Goal: Check status: Check status

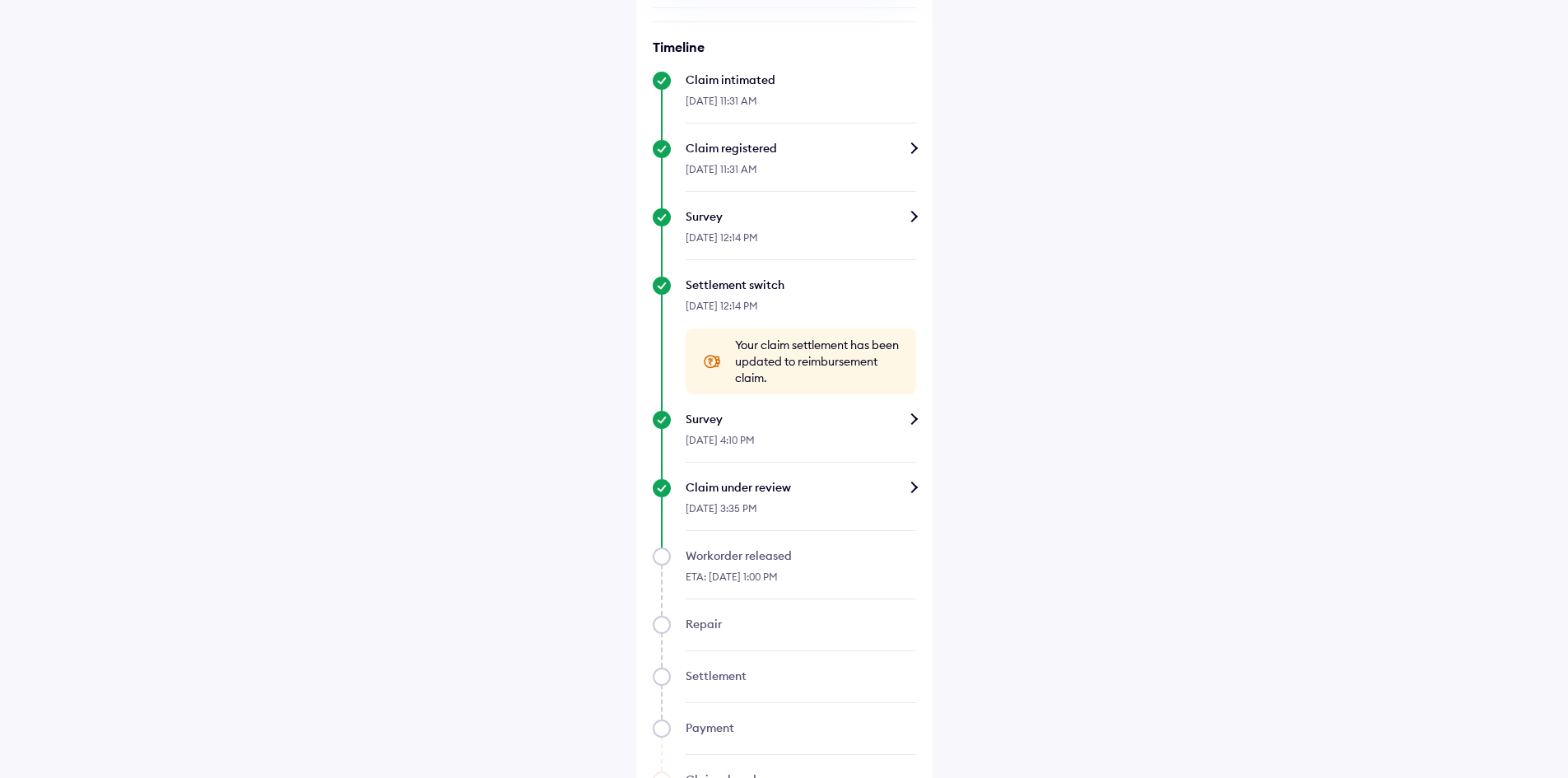
scroll to position [568, 0]
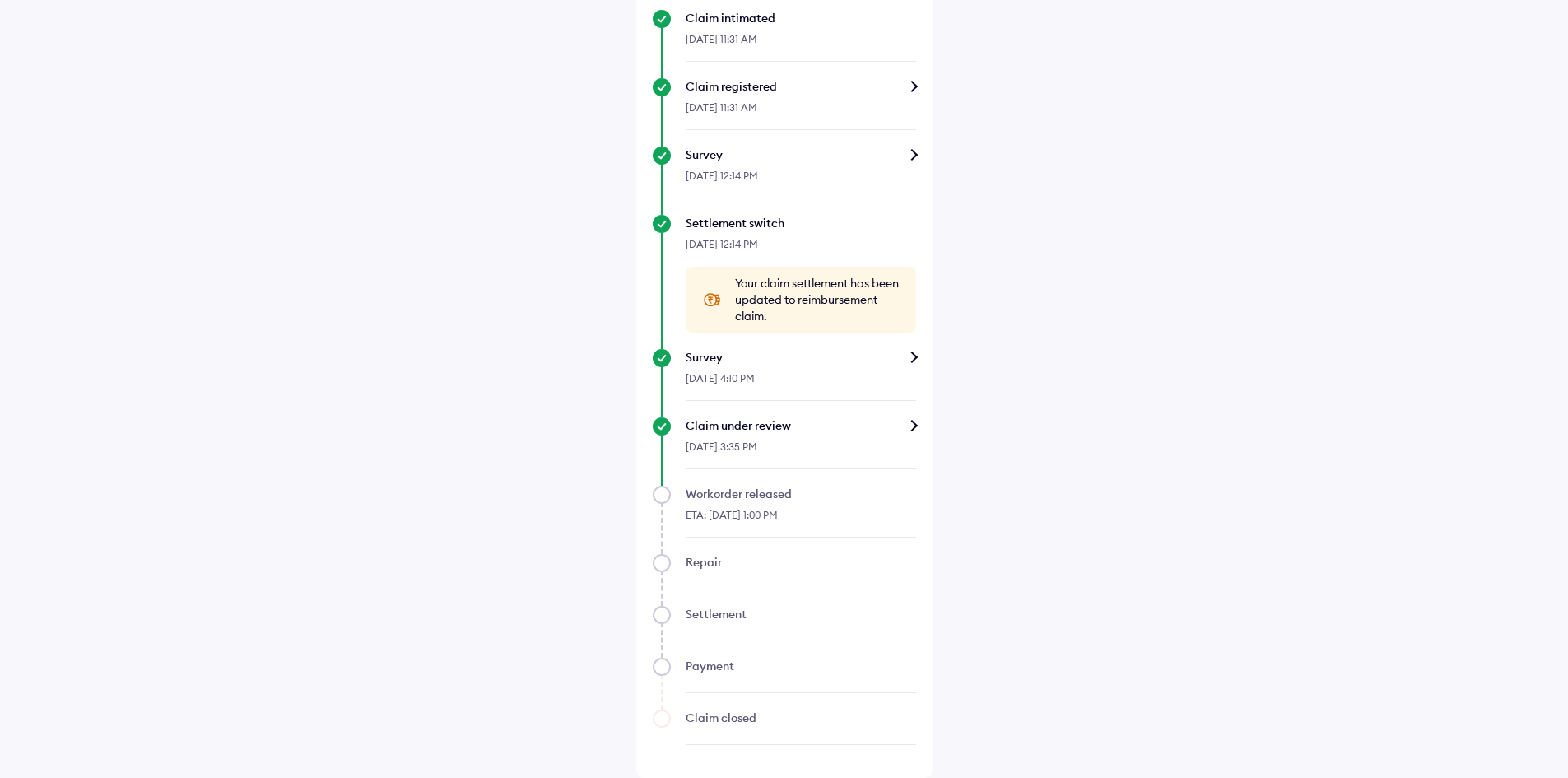
drag, startPoint x: 913, startPoint y: 426, endPoint x: 1101, endPoint y: 401, distance: 189.7
click at [1101, 401] on div "Help Claim status Info Survey completed Based on the survey report, we will sha…" at bounding box center [784, 105] width 1568 height 1346
drag, startPoint x: 798, startPoint y: 446, endPoint x: 679, endPoint y: 441, distance: 119.1
click at [679, 441] on div "Claim under review 16-Aug-2025, 3:35 PM" at bounding box center [784, 443] width 263 height 52
drag, startPoint x: 685, startPoint y: 491, endPoint x: 815, endPoint y: 517, distance: 132.6
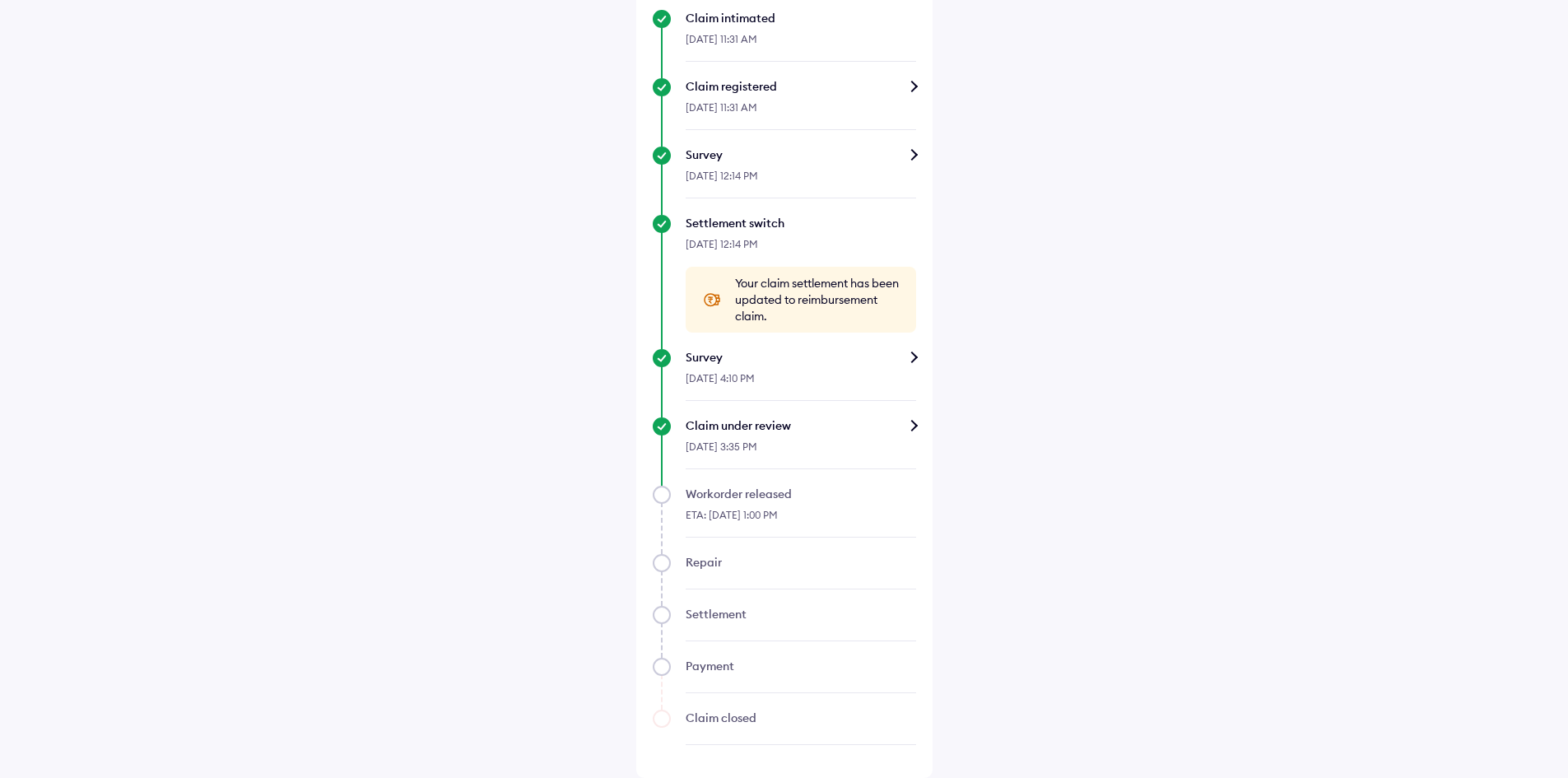
click at [815, 517] on div "Workorder released ETA: 18-Aug-2025, 1:00 PM" at bounding box center [784, 512] width 263 height 52
click at [772, 428] on div "Claim under review" at bounding box center [800, 426] width 230 height 17
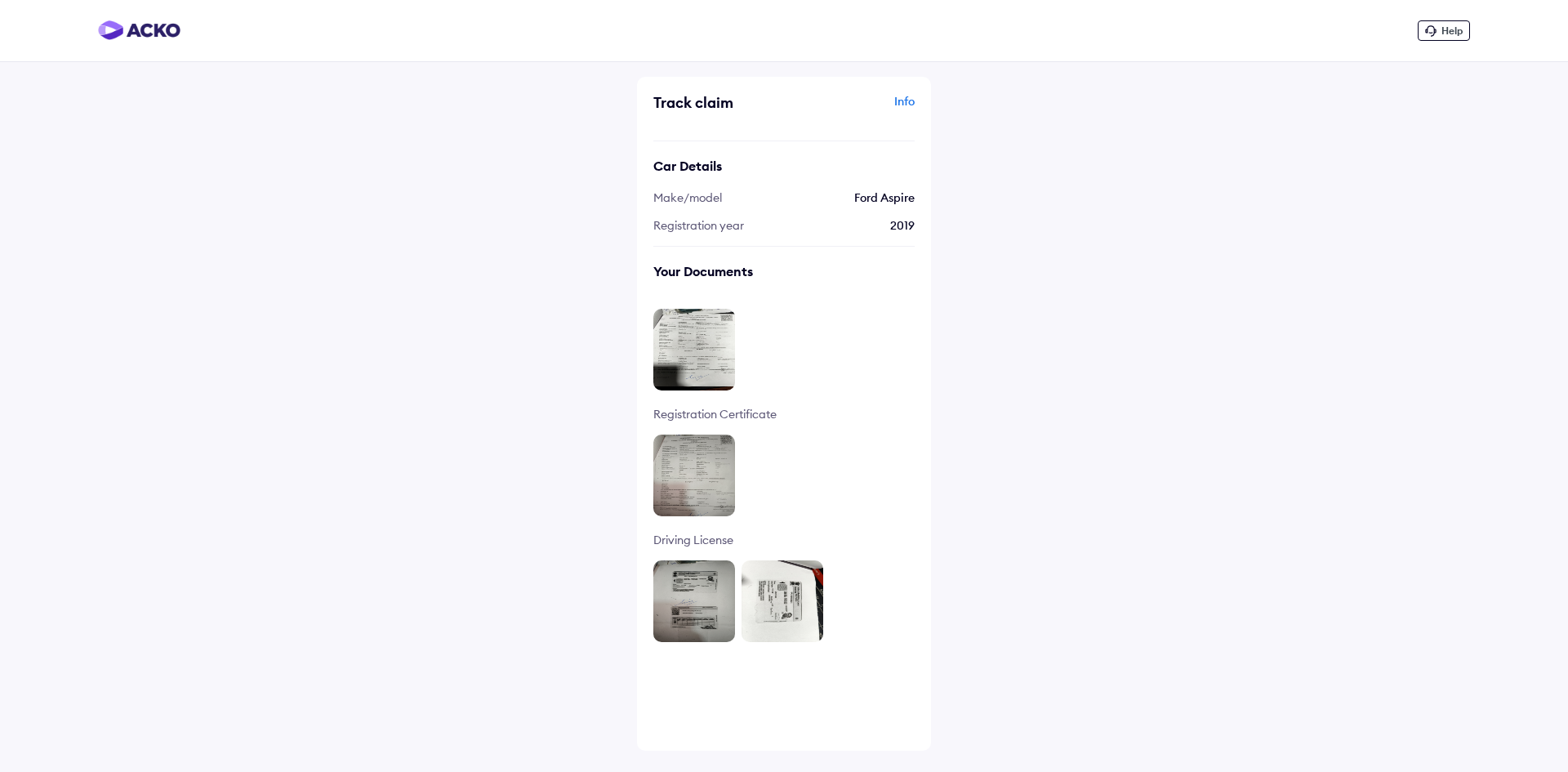
click at [908, 105] on div "Info" at bounding box center [851, 108] width 127 height 31
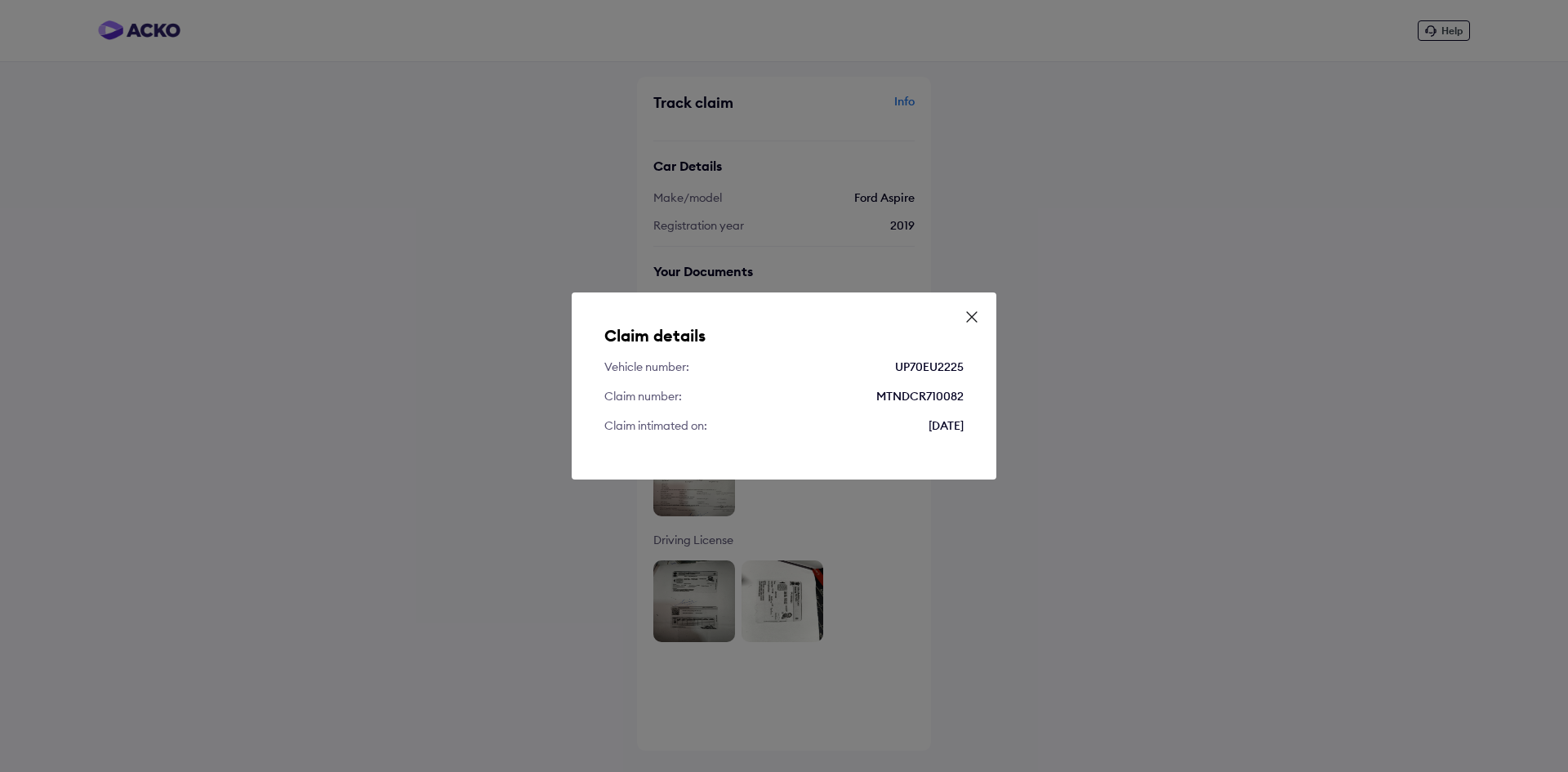
click at [974, 316] on icon at bounding box center [972, 317] width 17 height 17
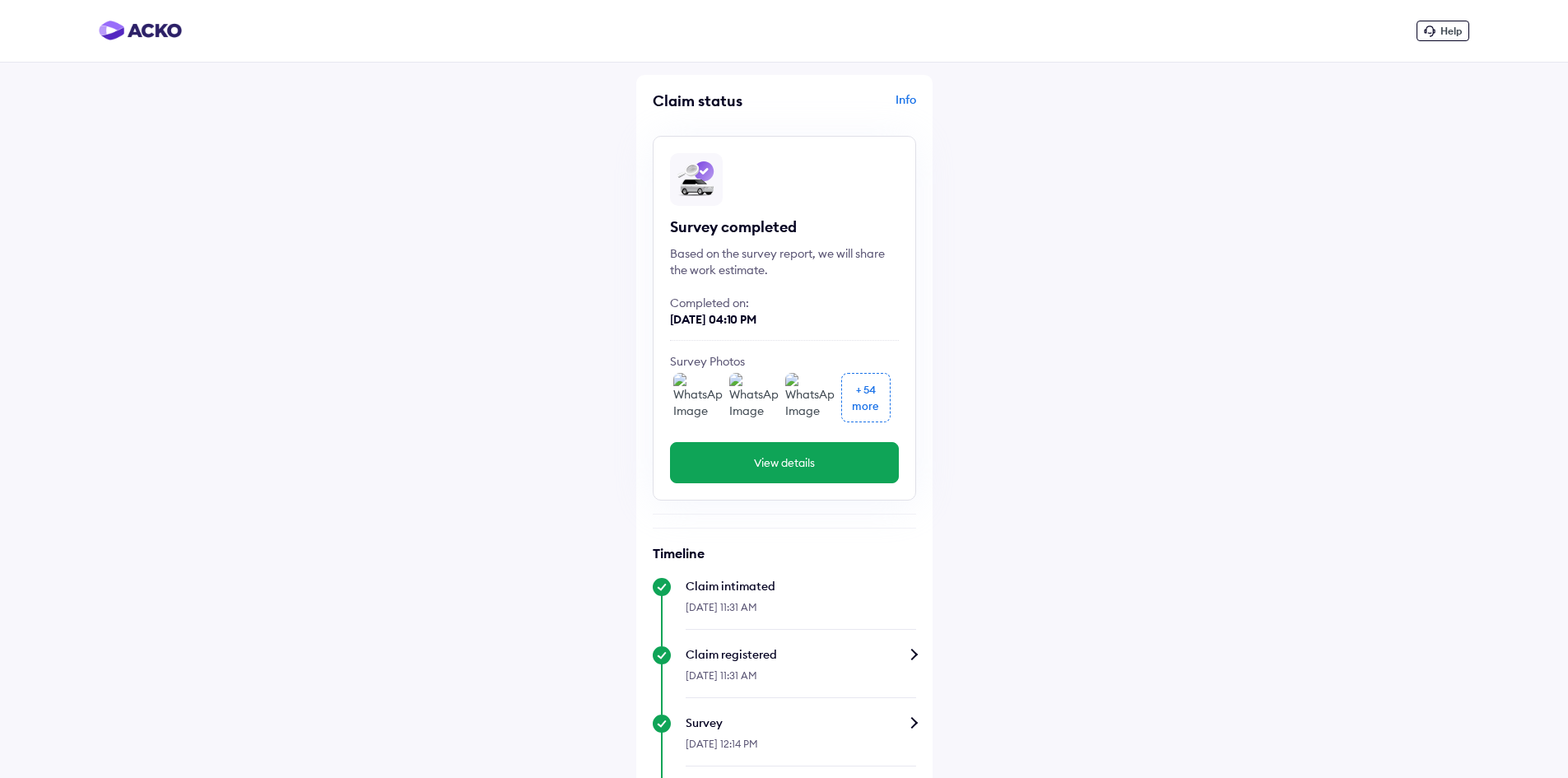
scroll to position [568, 0]
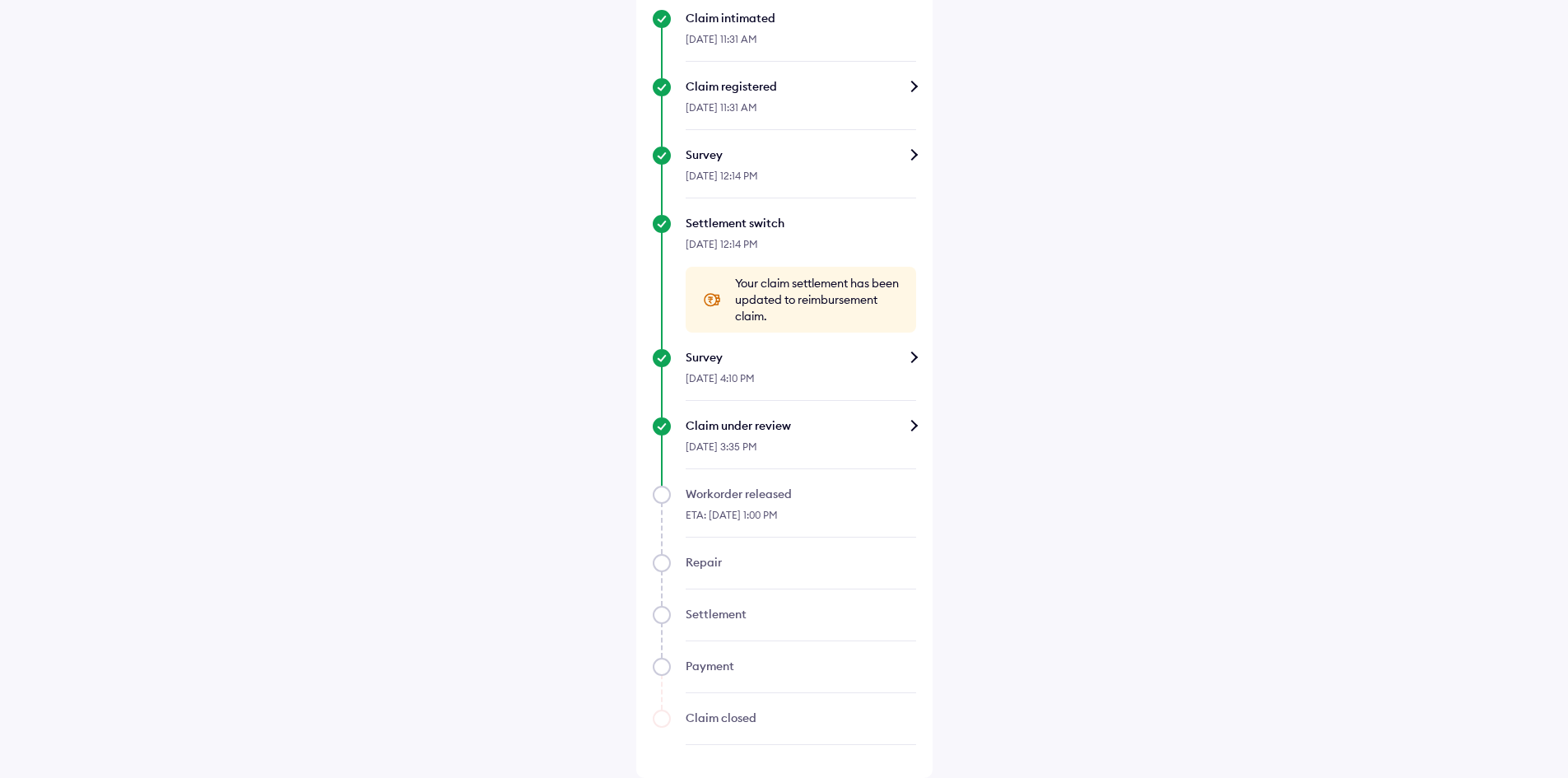
drag, startPoint x: 807, startPoint y: 513, endPoint x: 668, endPoint y: 516, distance: 139.0
click at [668, 516] on div "Workorder released ETA: [DATE] 1:00 PM" at bounding box center [784, 512] width 263 height 52
drag, startPoint x: 739, startPoint y: 571, endPoint x: 623, endPoint y: 570, distance: 116.0
click at [623, 570] on div "Help Claim status Info Survey completed Based on the survey report, we will sha…" at bounding box center [784, 105] width 1568 height 1346
drag, startPoint x: 809, startPoint y: 624, endPoint x: 667, endPoint y: 611, distance: 142.6
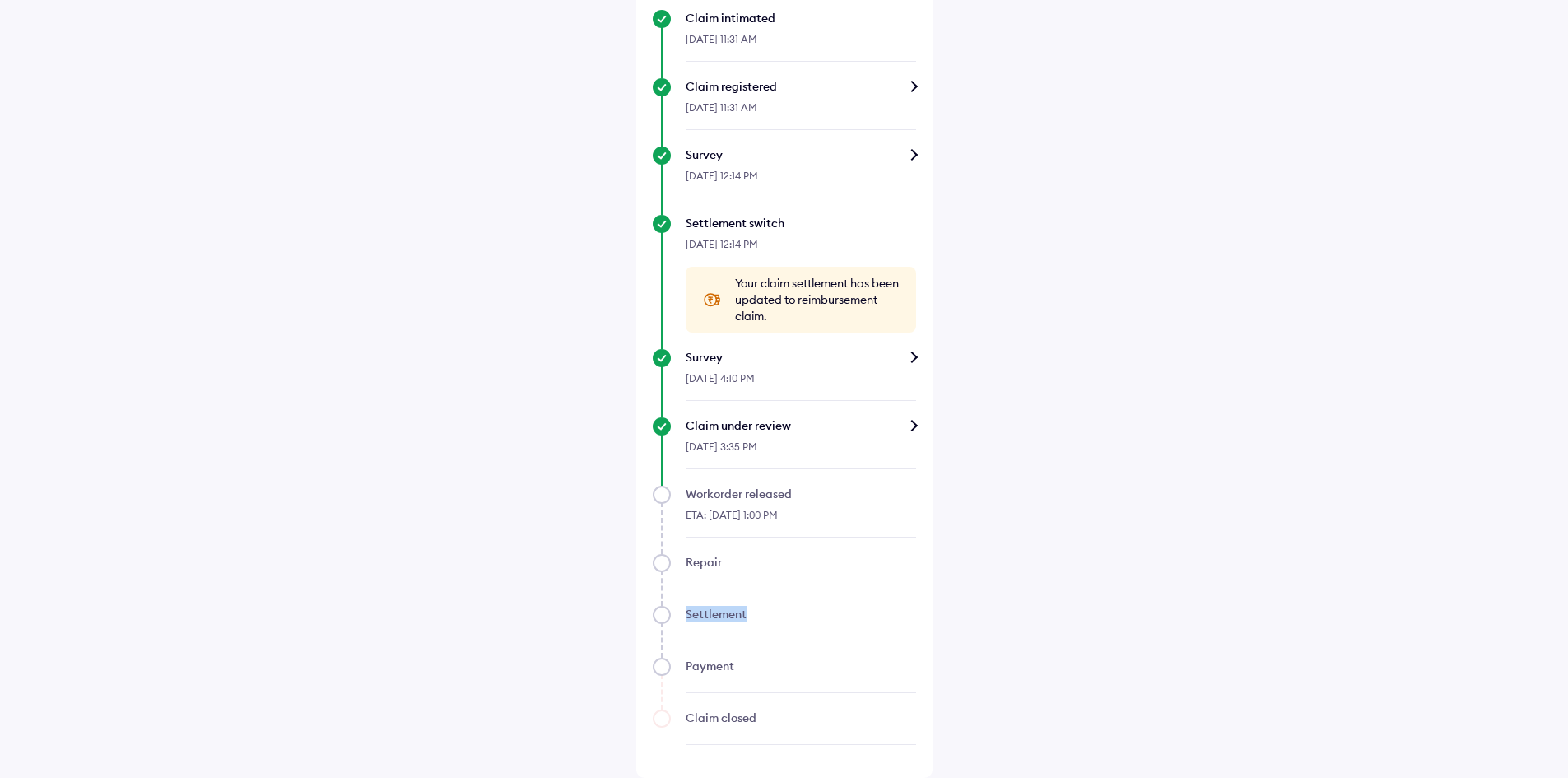
click at [667, 611] on div "Settlement" at bounding box center [784, 624] width 263 height 35
drag, startPoint x: 736, startPoint y: 661, endPoint x: 597, endPoint y: 661, distance: 139.0
click at [597, 661] on div "Help Claim status Info Survey completed Based on the survey report, we will sha…" at bounding box center [784, 105] width 1568 height 1346
drag, startPoint x: 666, startPoint y: 722, endPoint x: 801, endPoint y: 716, distance: 135.1
click at [801, 716] on div "Claim closed" at bounding box center [784, 727] width 263 height 35
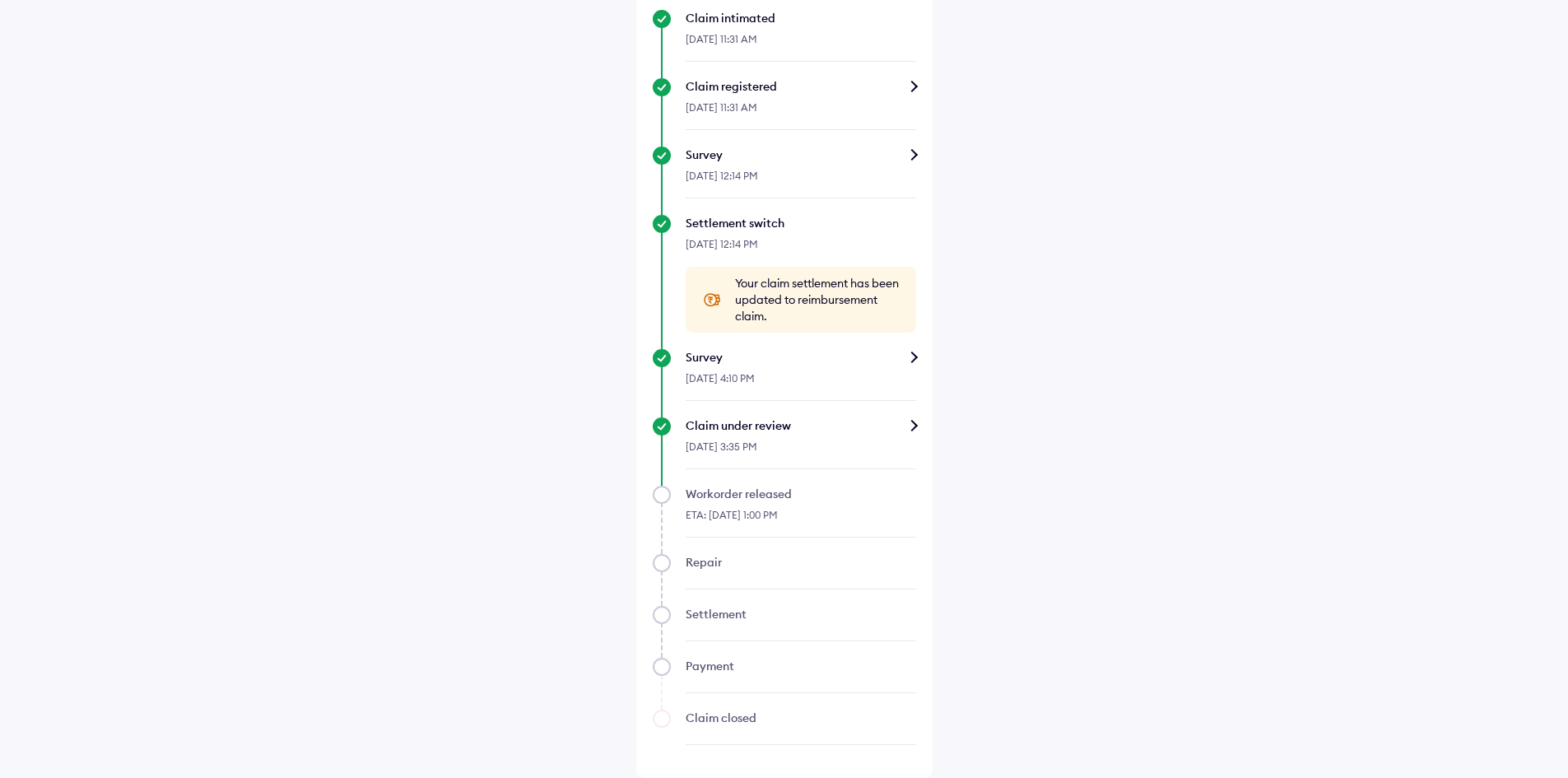
click at [656, 494] on div "Workorder released ETA: 18-Aug-2025, 1:00 PM" at bounding box center [784, 512] width 263 height 52
click at [657, 572] on div "Repair" at bounding box center [784, 572] width 263 height 35
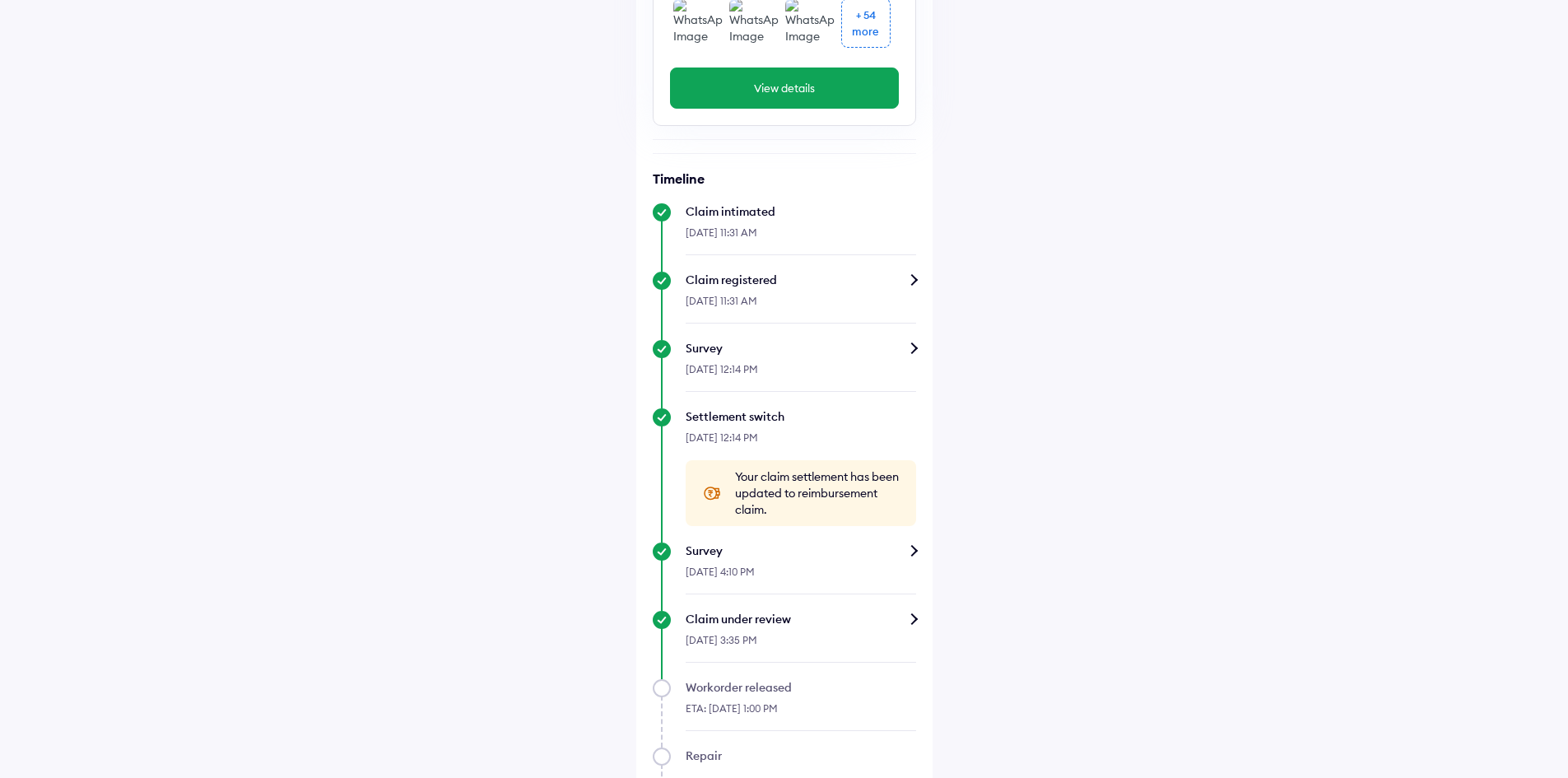
scroll to position [403, 0]
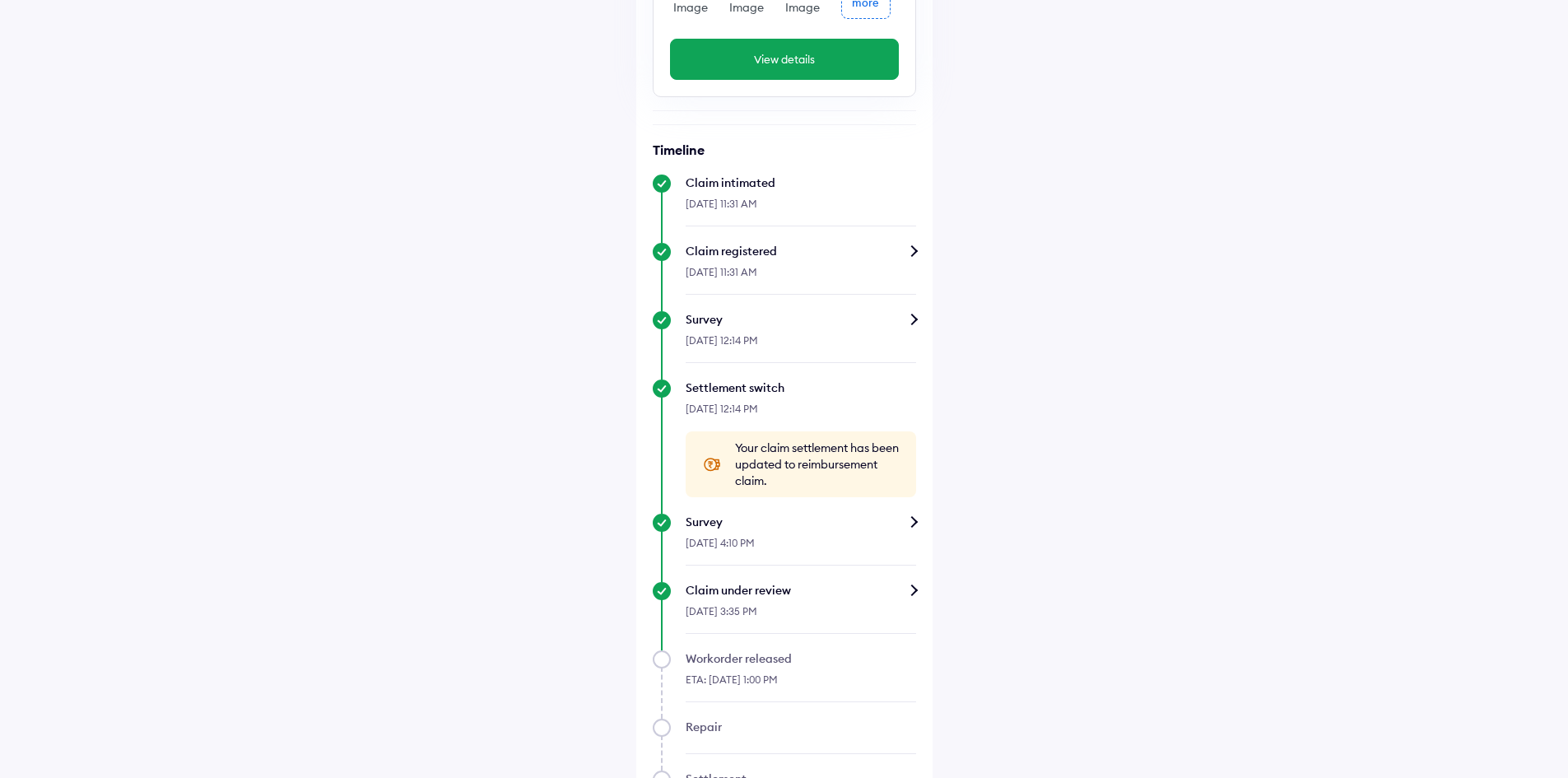
click at [912, 596] on div "Claim under review" at bounding box center [800, 590] width 230 height 17
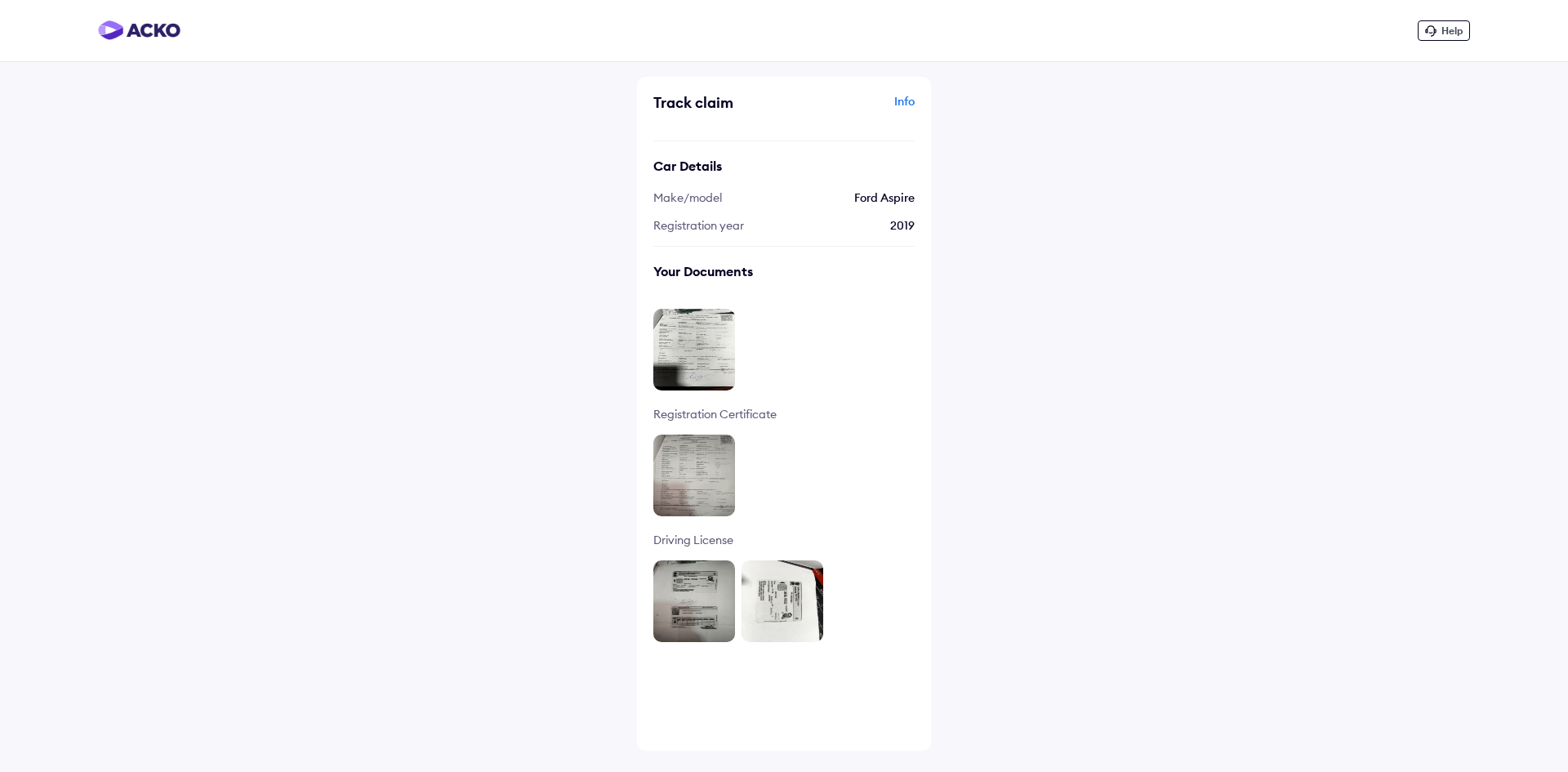
click at [901, 106] on div "Info" at bounding box center [851, 108] width 127 height 31
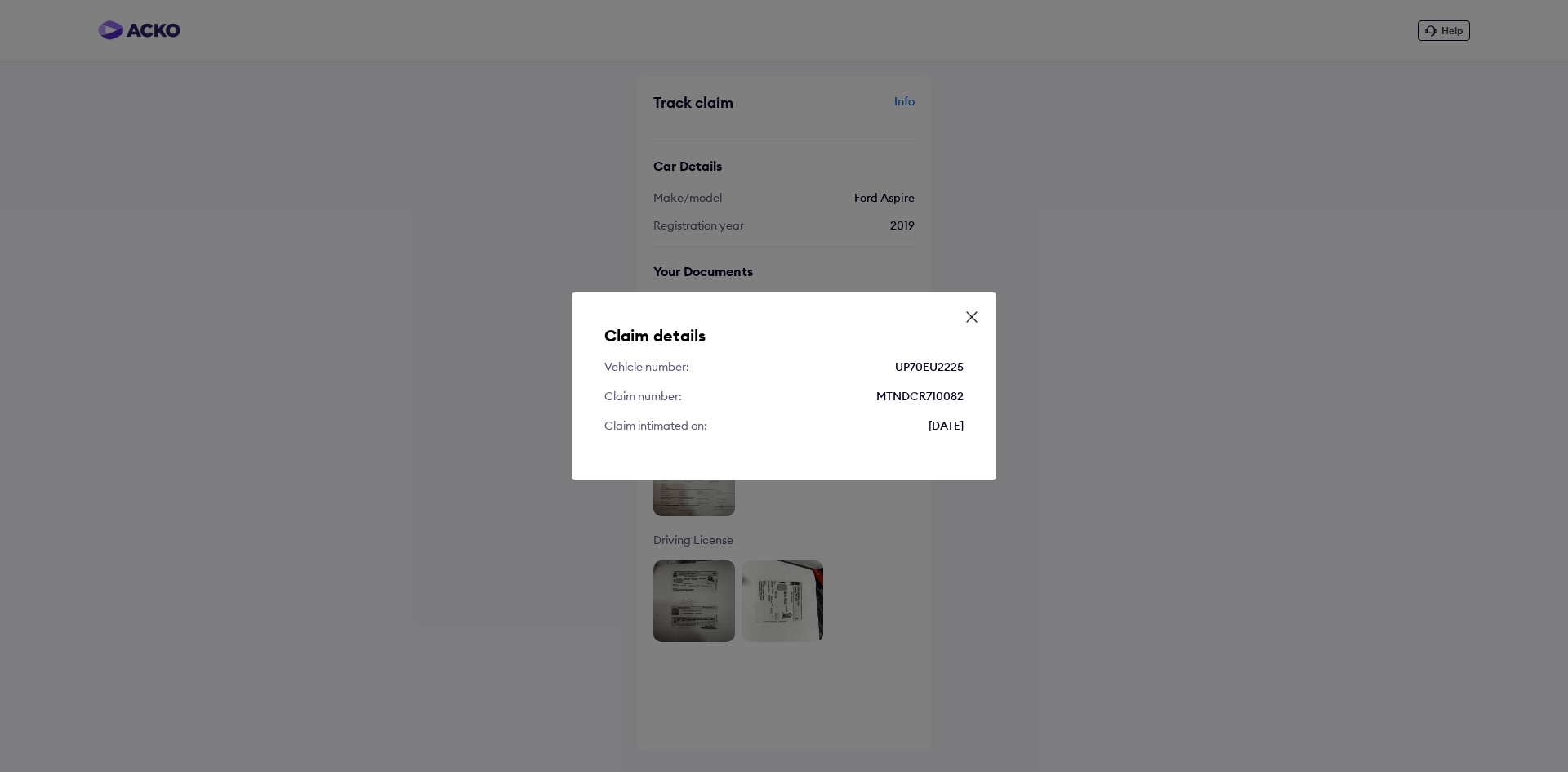
click at [985, 314] on div "Claim details Vehicle number: UP70EU2225 Claim number: MTNDCR710082 Claim intim…" at bounding box center [784, 386] width 425 height 187
click at [971, 320] on icon at bounding box center [972, 317] width 17 height 17
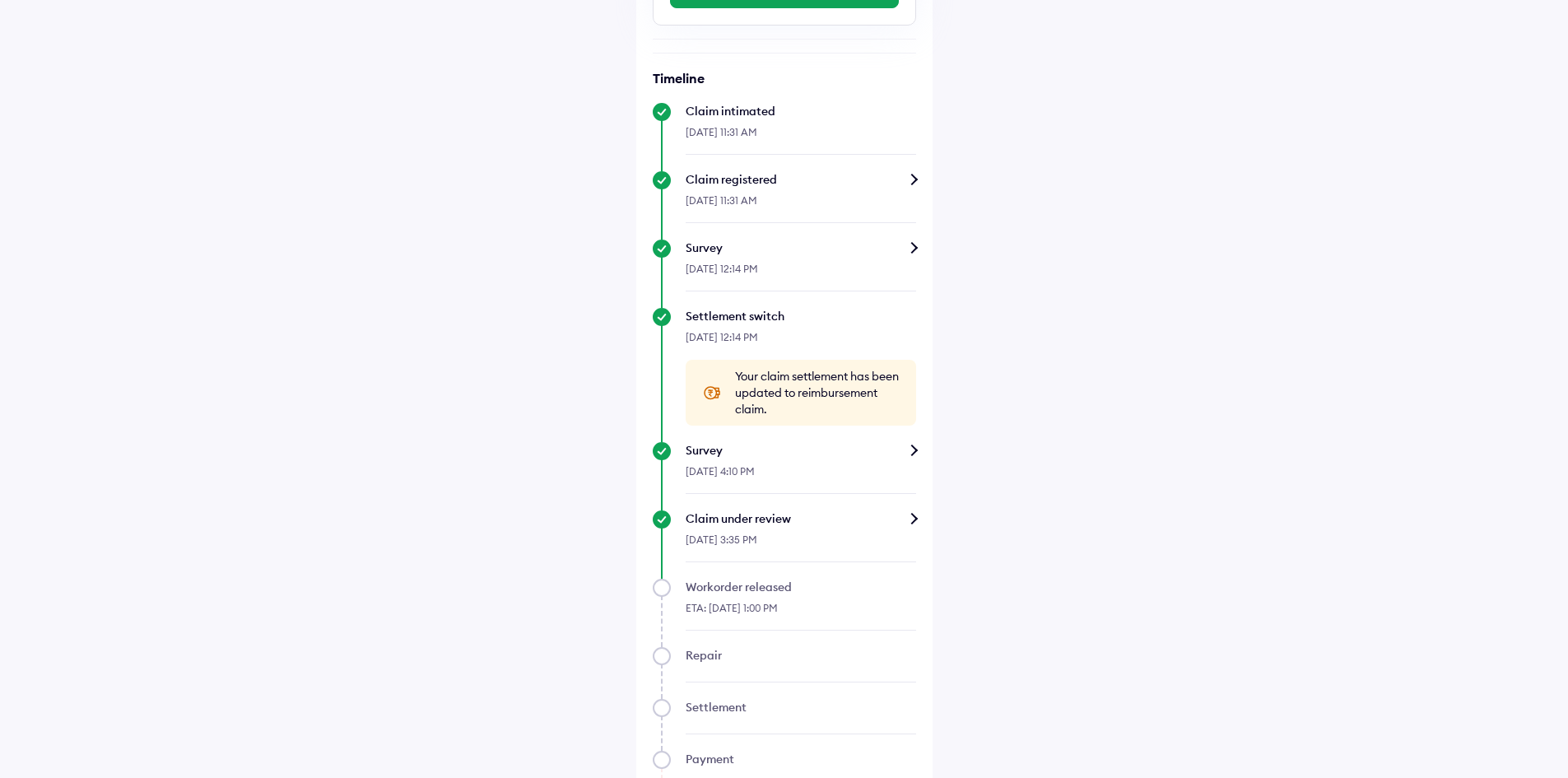
scroll to position [568, 0]
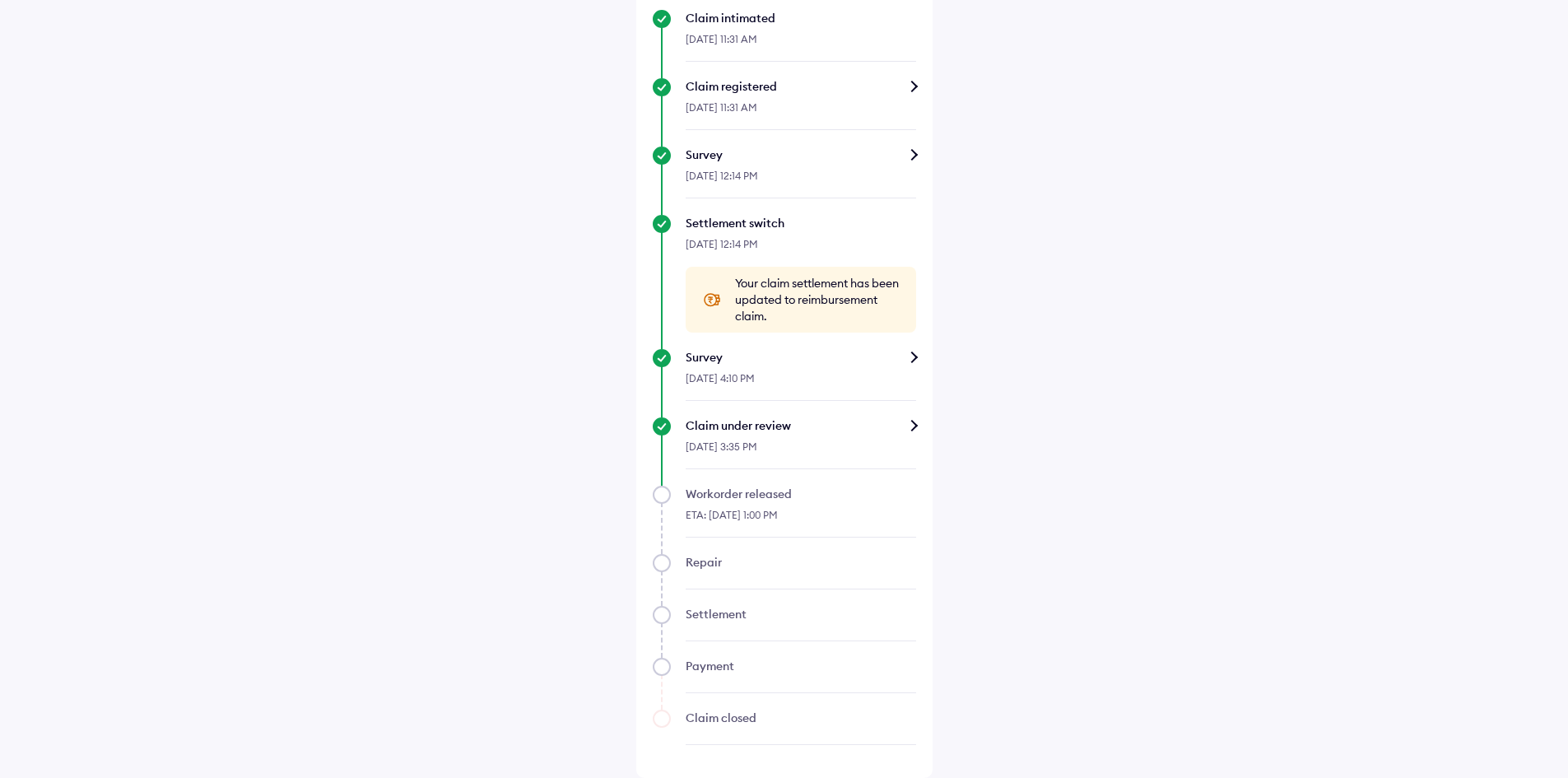
click at [1190, 265] on div "Help Claim status Info Survey completed Based on the survey report, we will sha…" at bounding box center [784, 105] width 1568 height 1346
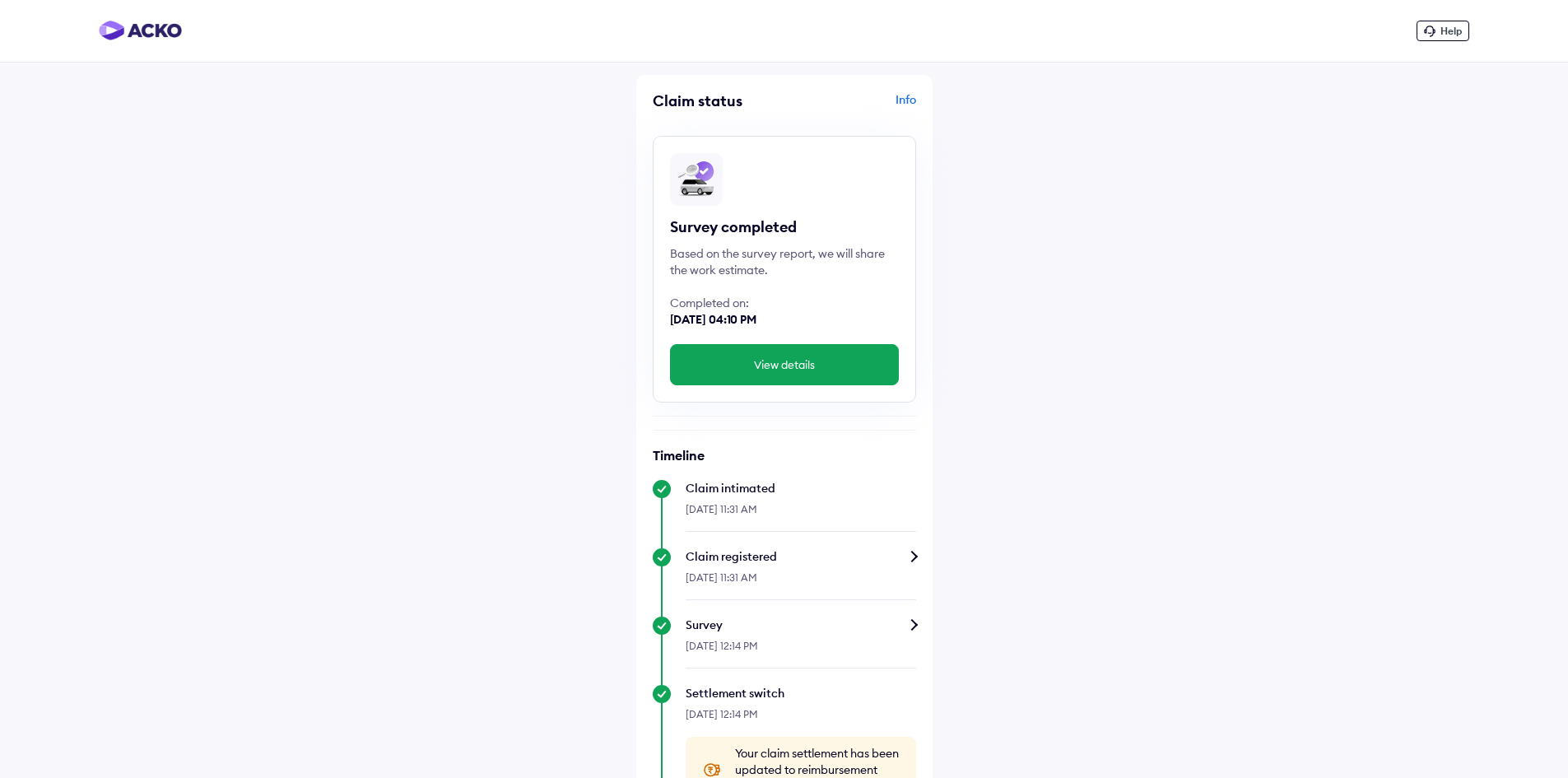
click at [967, 407] on div "Help Claim status Info Survey completed Based on the survey report, we will sha…" at bounding box center [784, 624] width 1568 height 1248
click at [768, 363] on button "View details" at bounding box center [784, 364] width 228 height 42
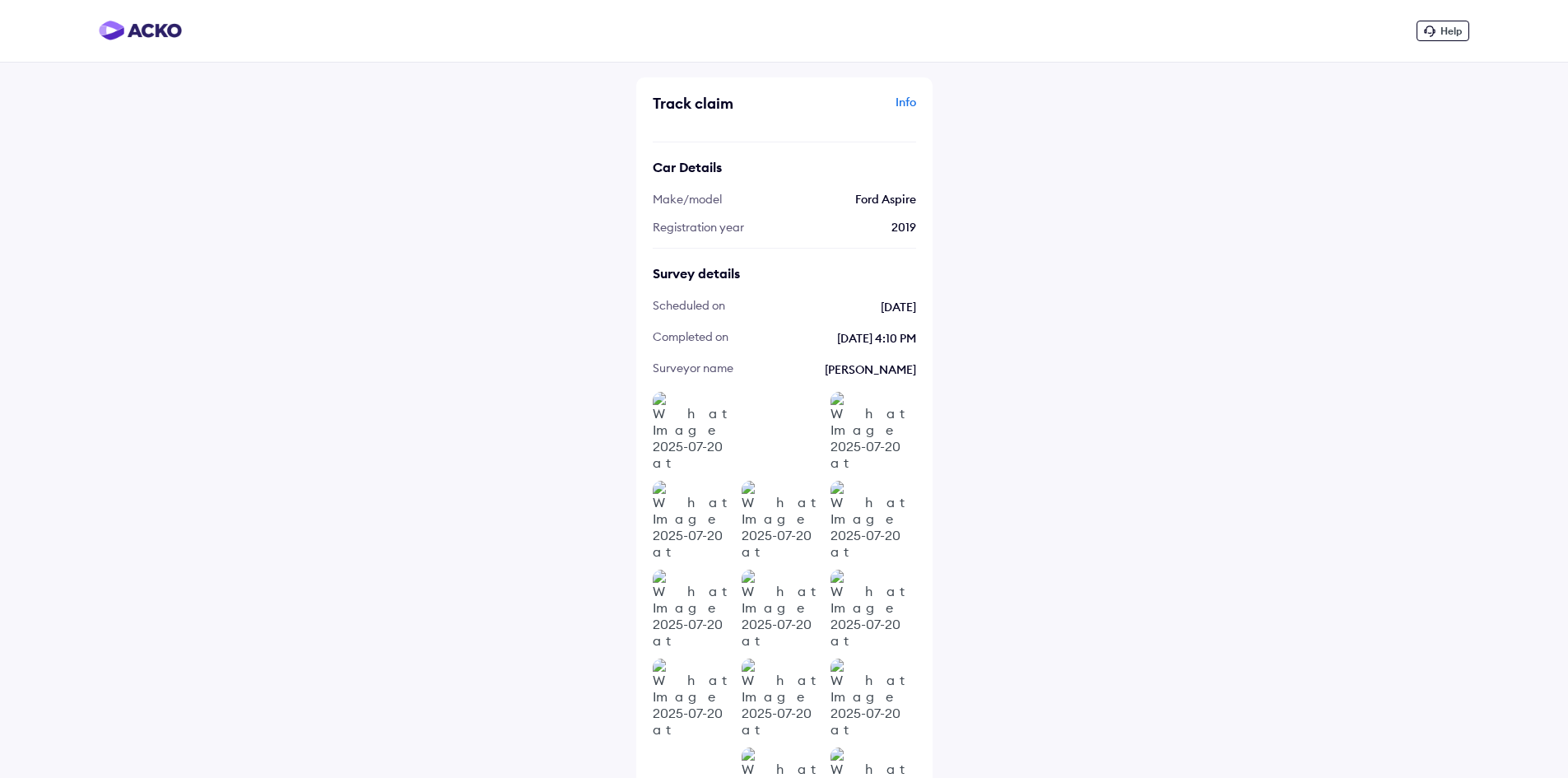
click at [852, 684] on img at bounding box center [871, 699] width 82 height 82
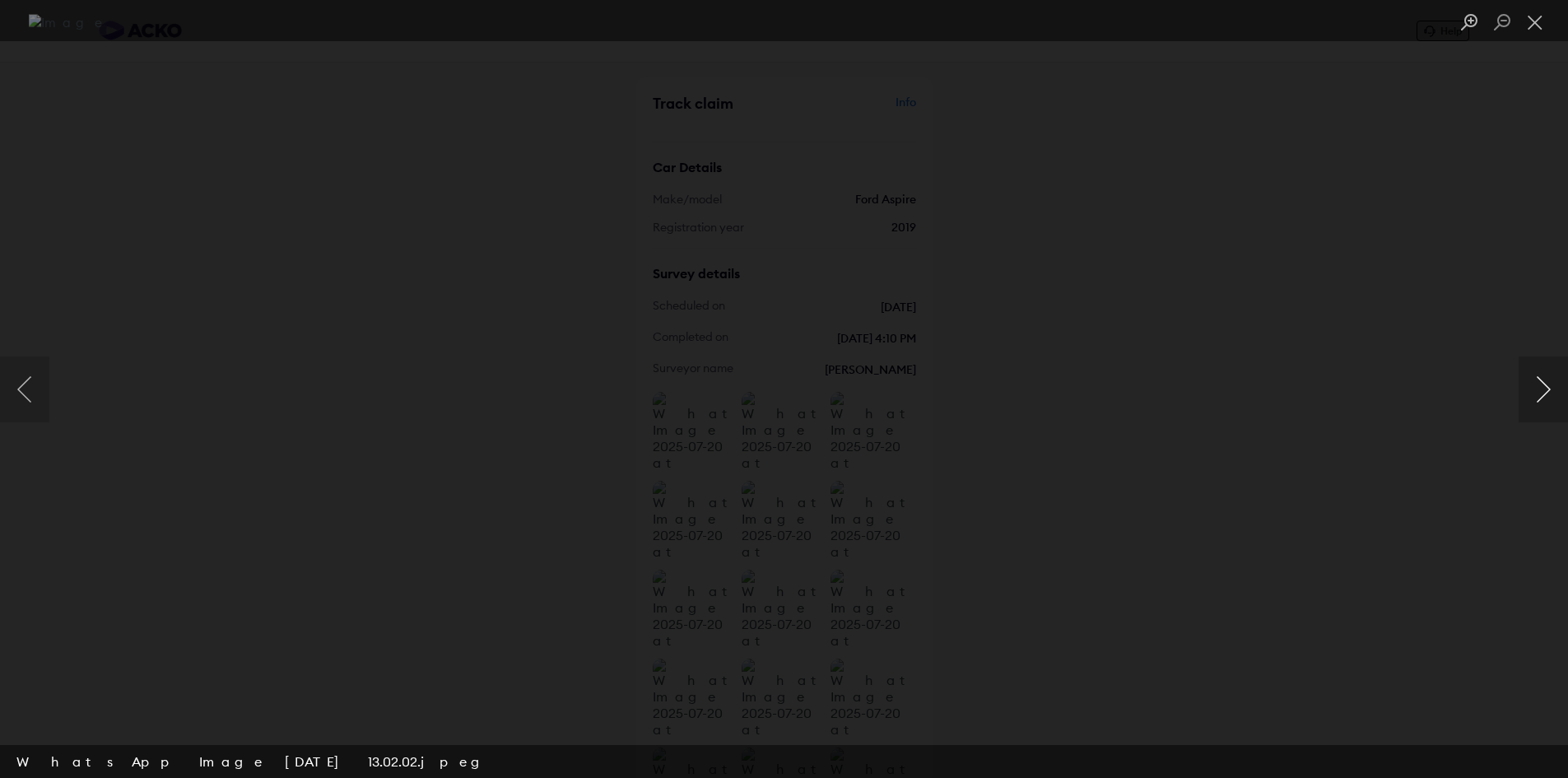
click at [1534, 391] on button "Next image" at bounding box center [1542, 389] width 49 height 66
click at [1535, 391] on button "Next image" at bounding box center [1542, 389] width 49 height 66
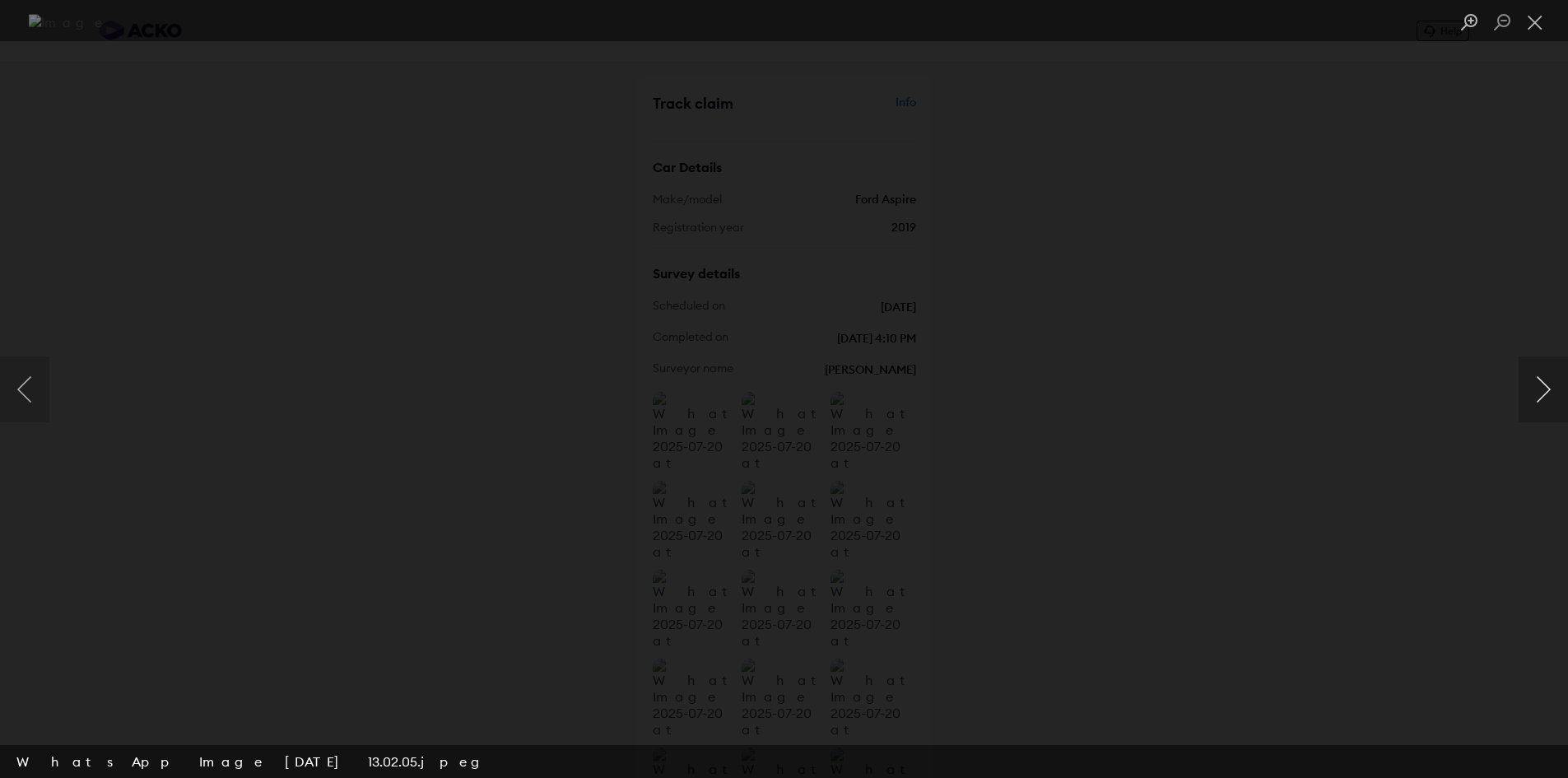
click at [1535, 391] on button "Next image" at bounding box center [1542, 389] width 49 height 66
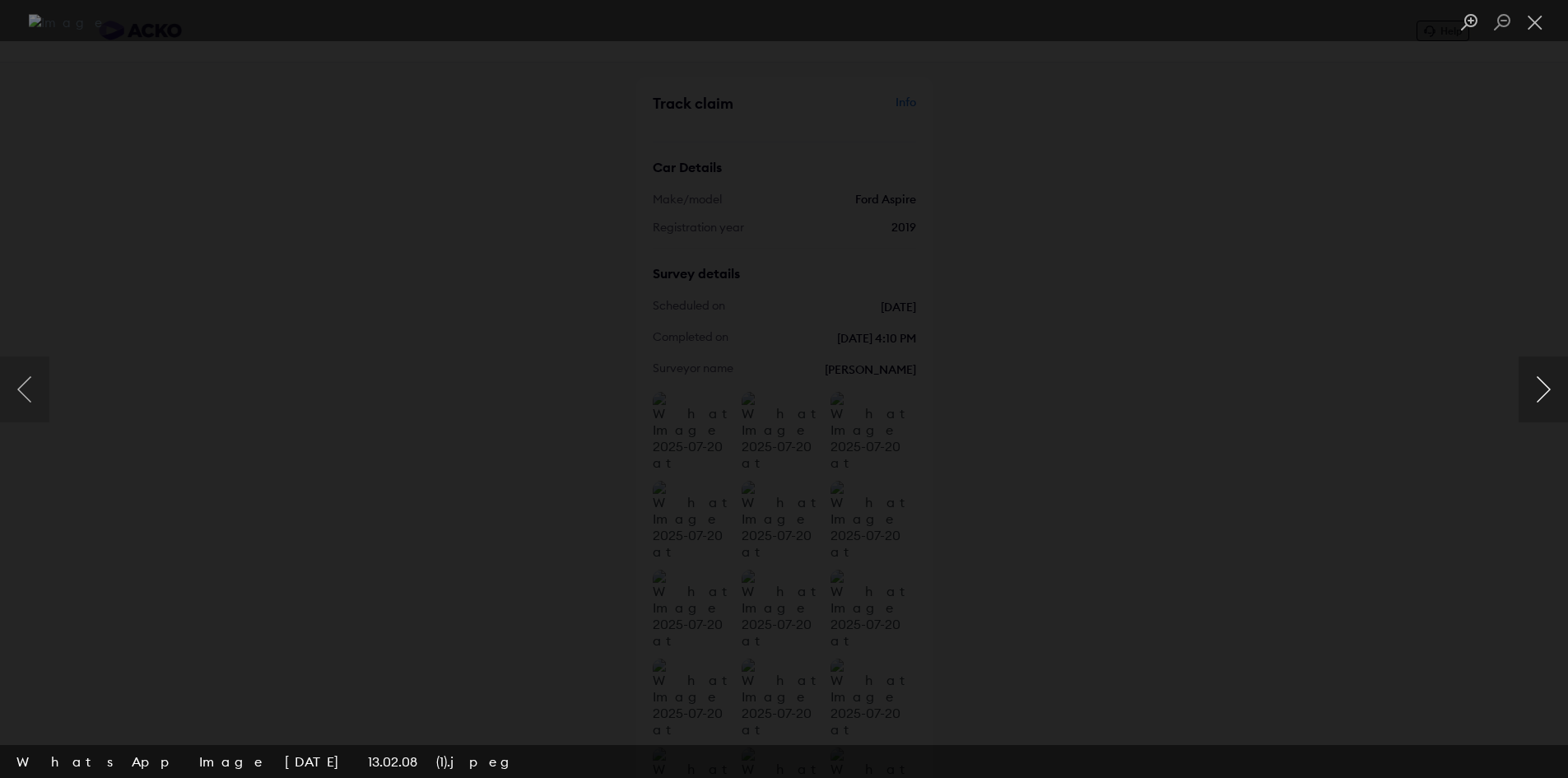
click at [1535, 391] on button "Next image" at bounding box center [1542, 389] width 49 height 66
click at [1542, 19] on button "Close lightbox" at bounding box center [1535, 22] width 33 height 29
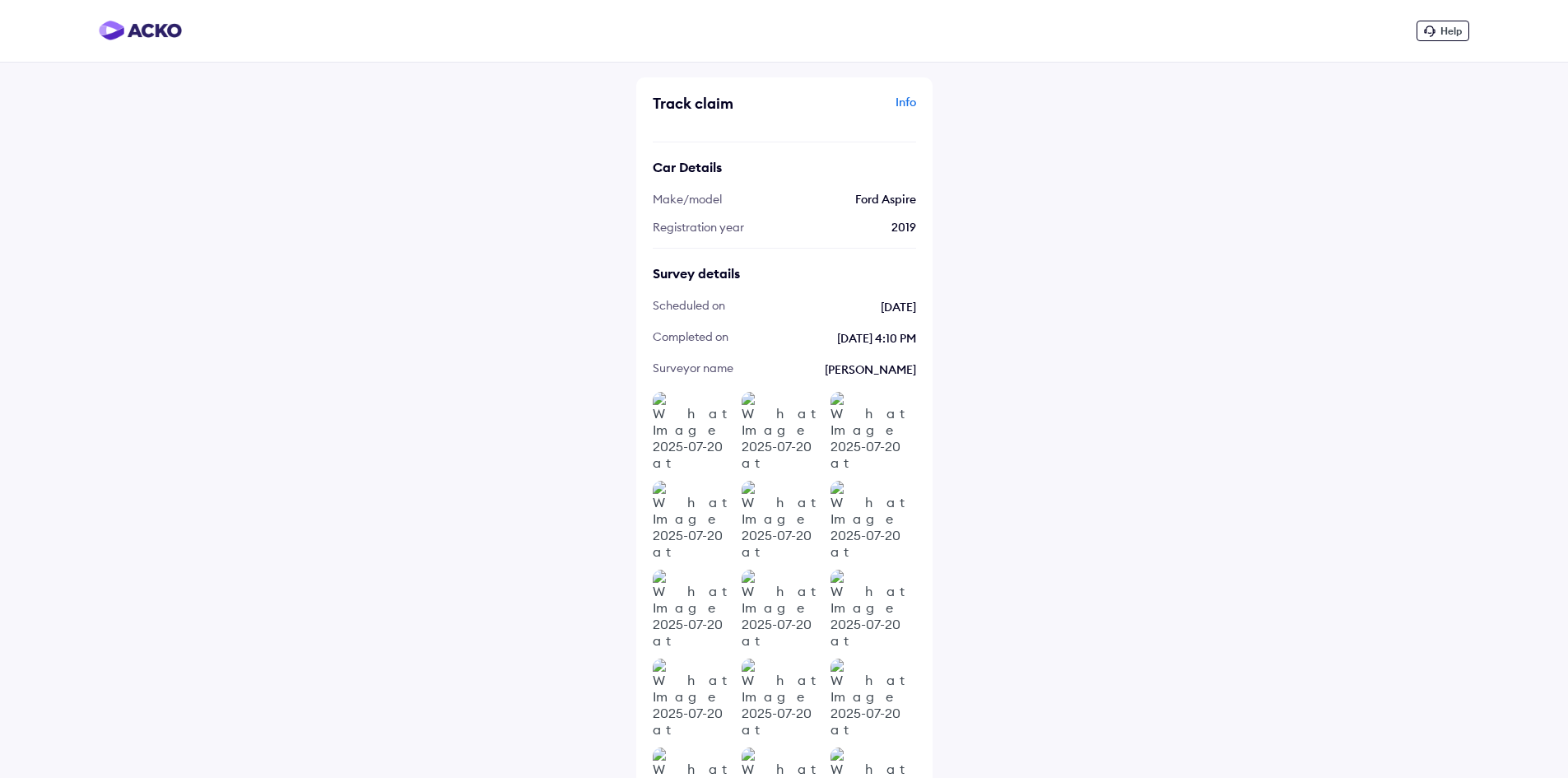
click at [714, 438] on img at bounding box center [693, 433] width 82 height 82
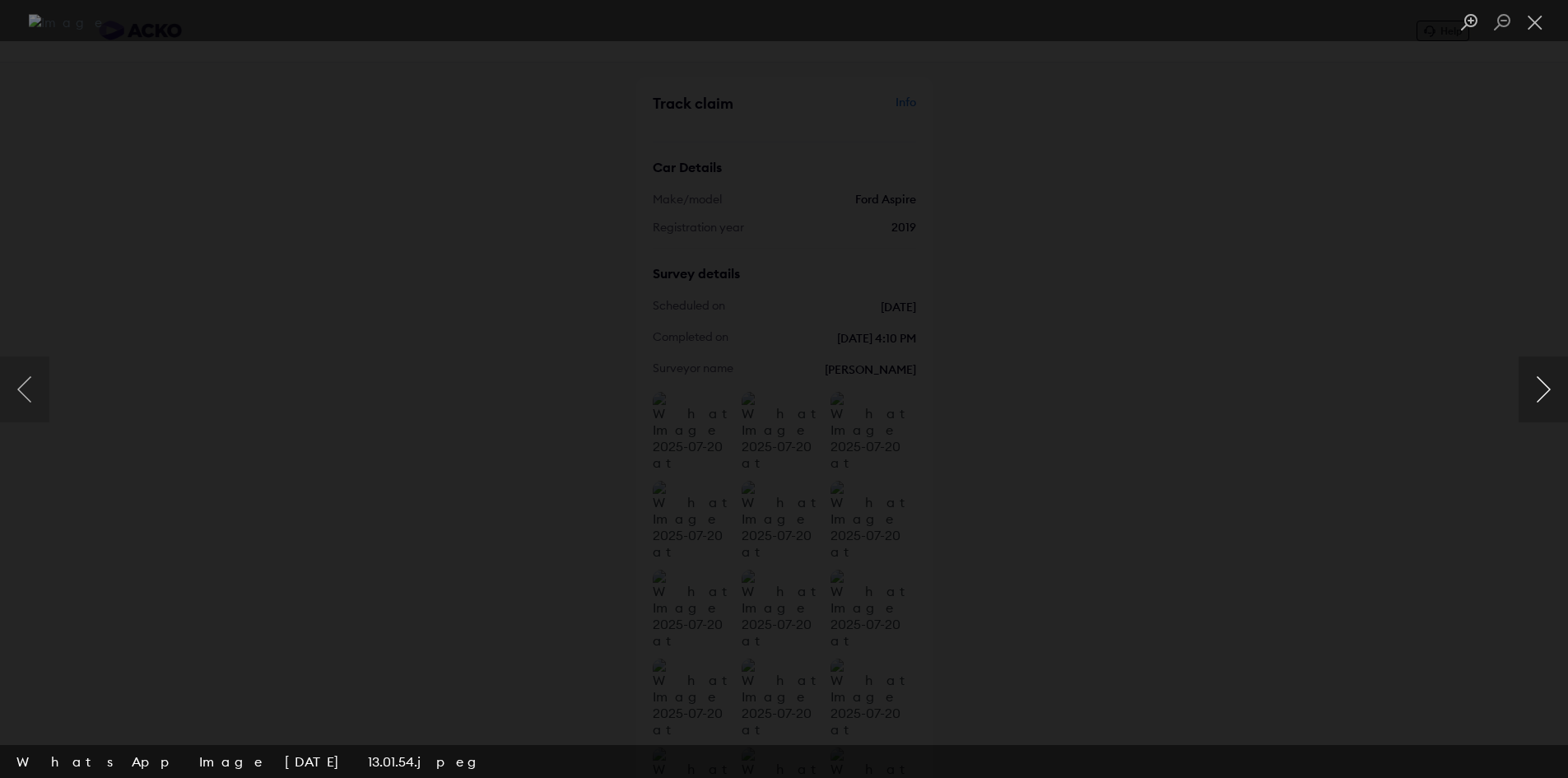
click at [1542, 383] on button "Next image" at bounding box center [1542, 389] width 49 height 66
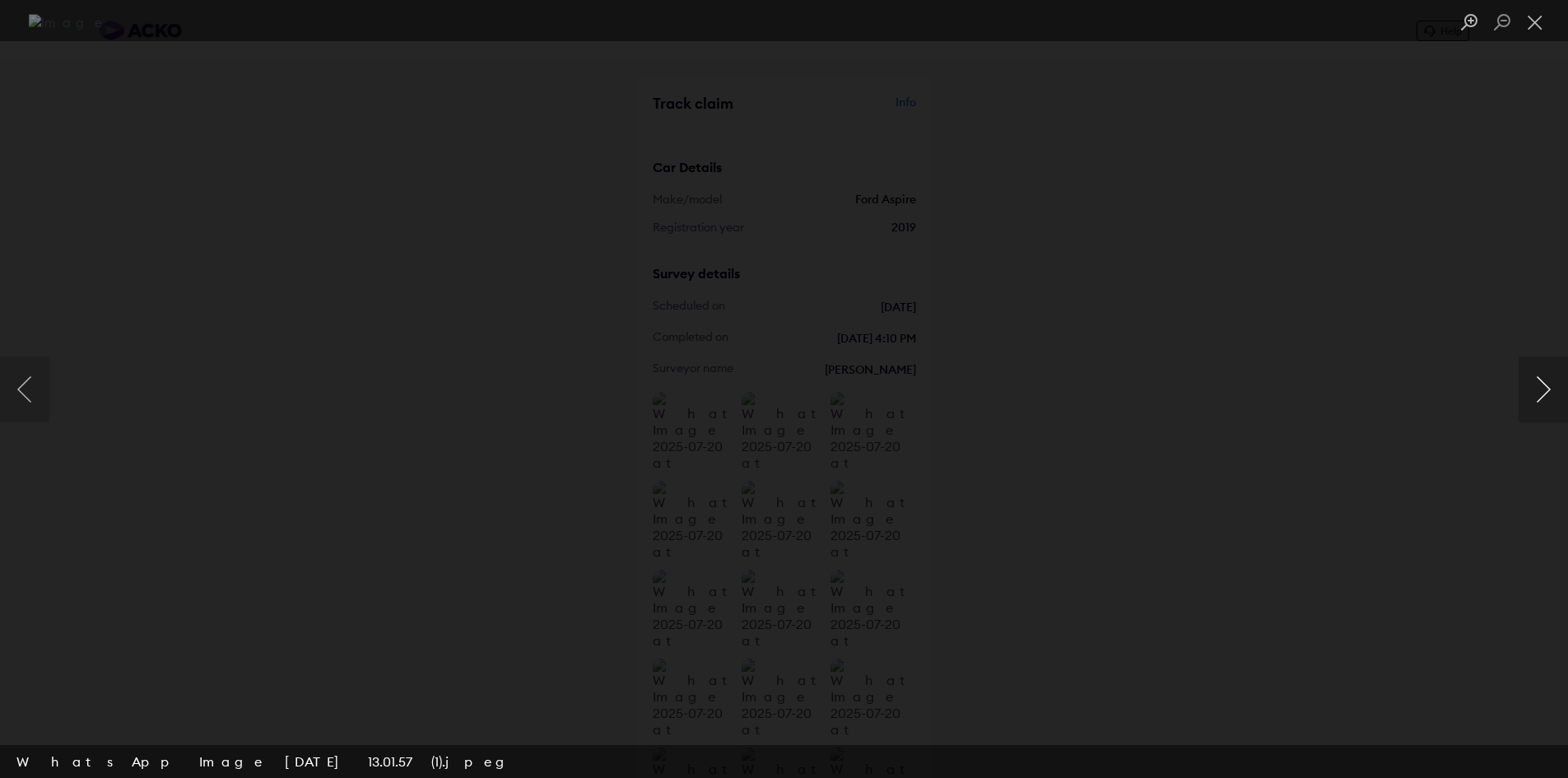
click at [1542, 383] on button "Next image" at bounding box center [1542, 389] width 49 height 66
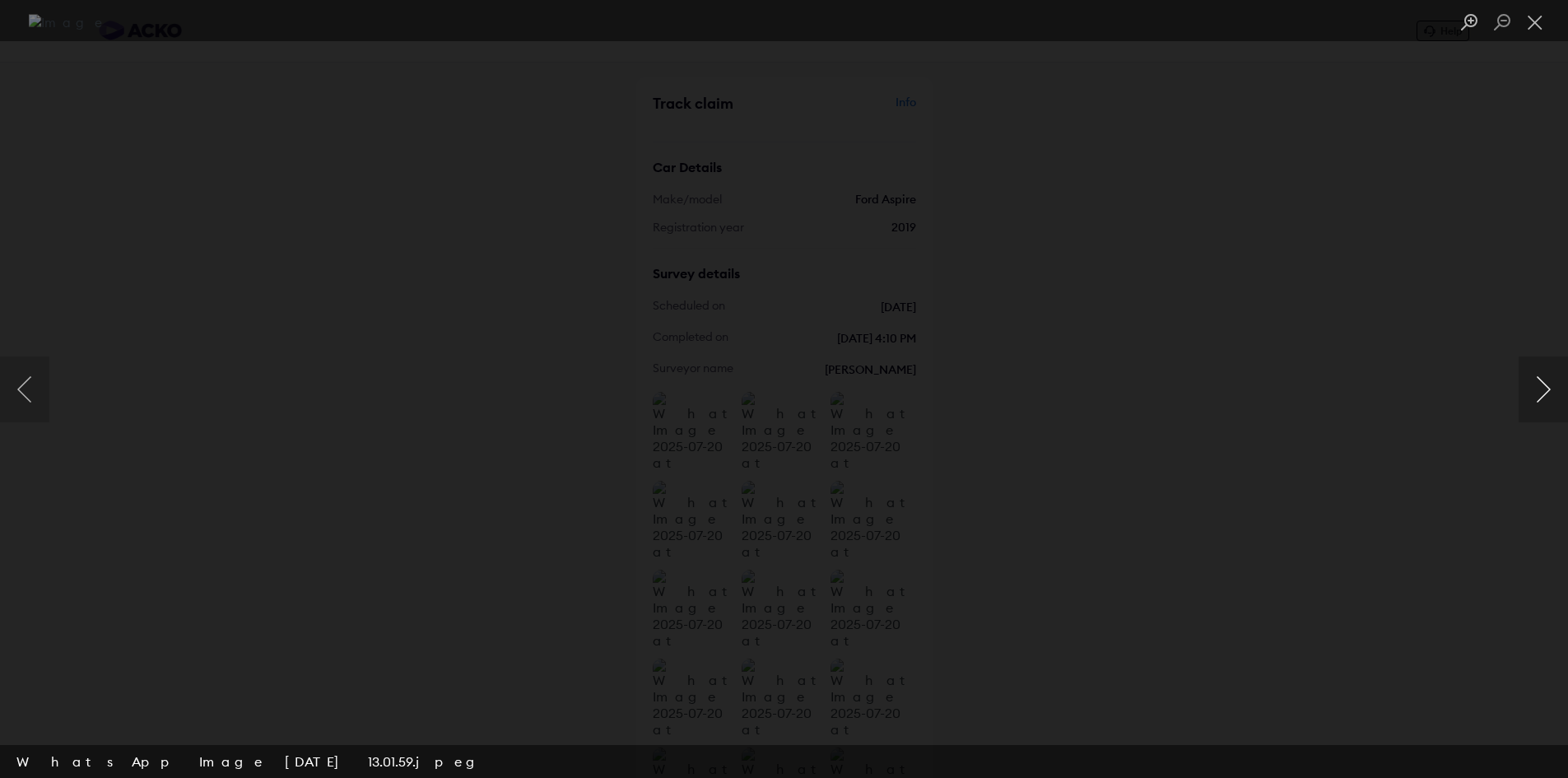
click at [1542, 383] on button "Next image" at bounding box center [1542, 389] width 49 height 66
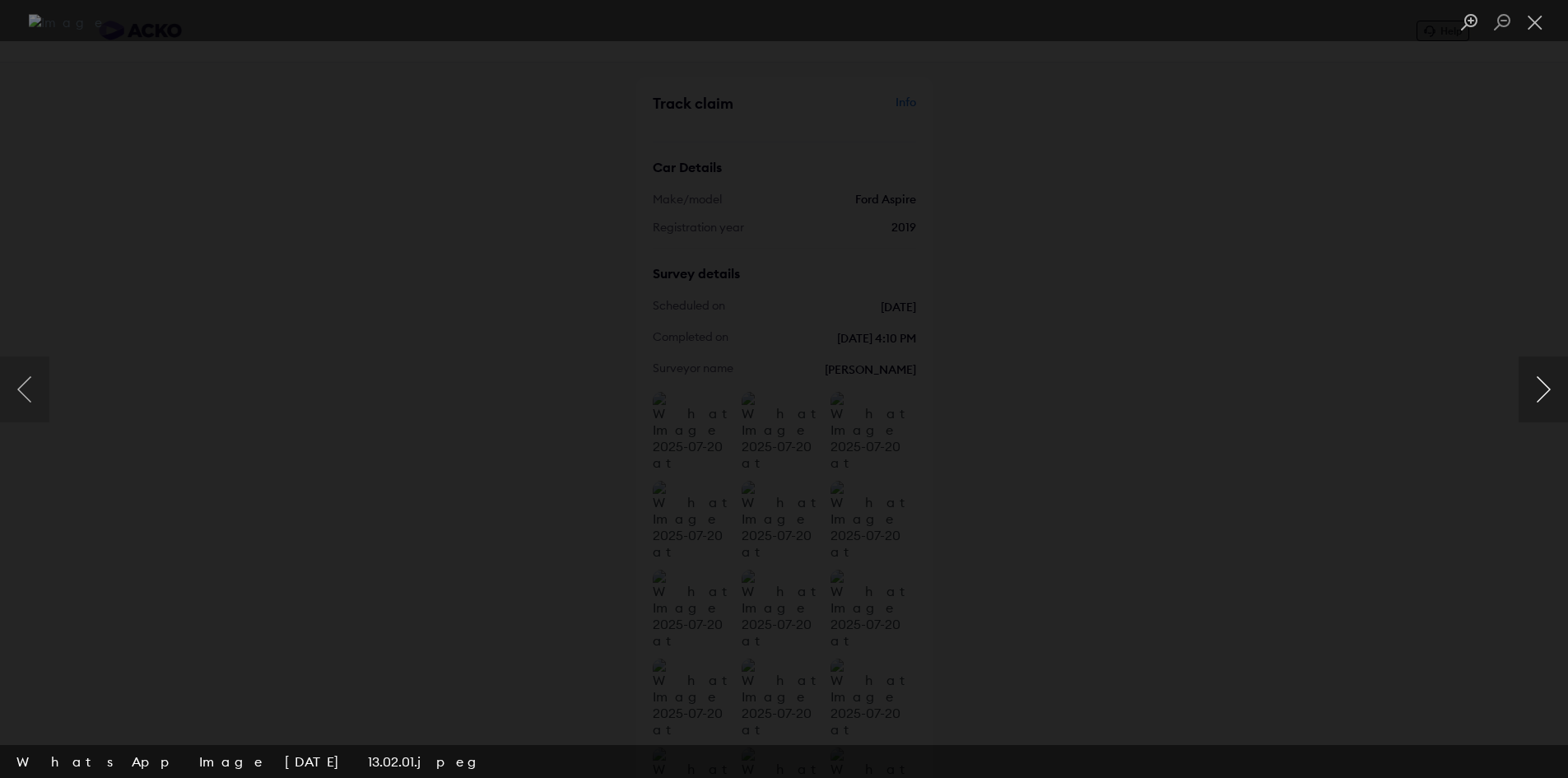
click at [1542, 383] on button "Next image" at bounding box center [1542, 389] width 49 height 66
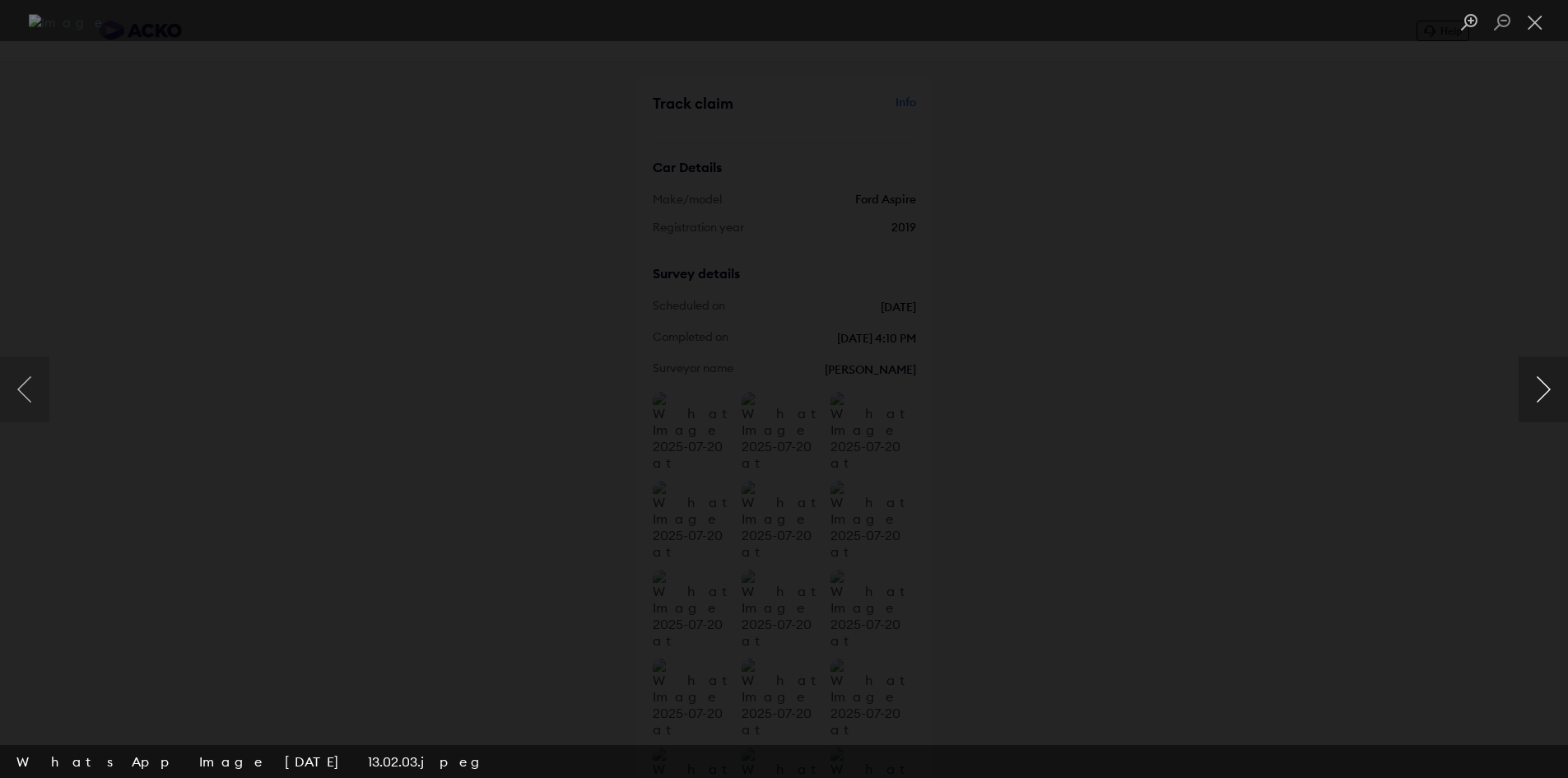
click at [1542, 383] on button "Next image" at bounding box center [1542, 389] width 49 height 66
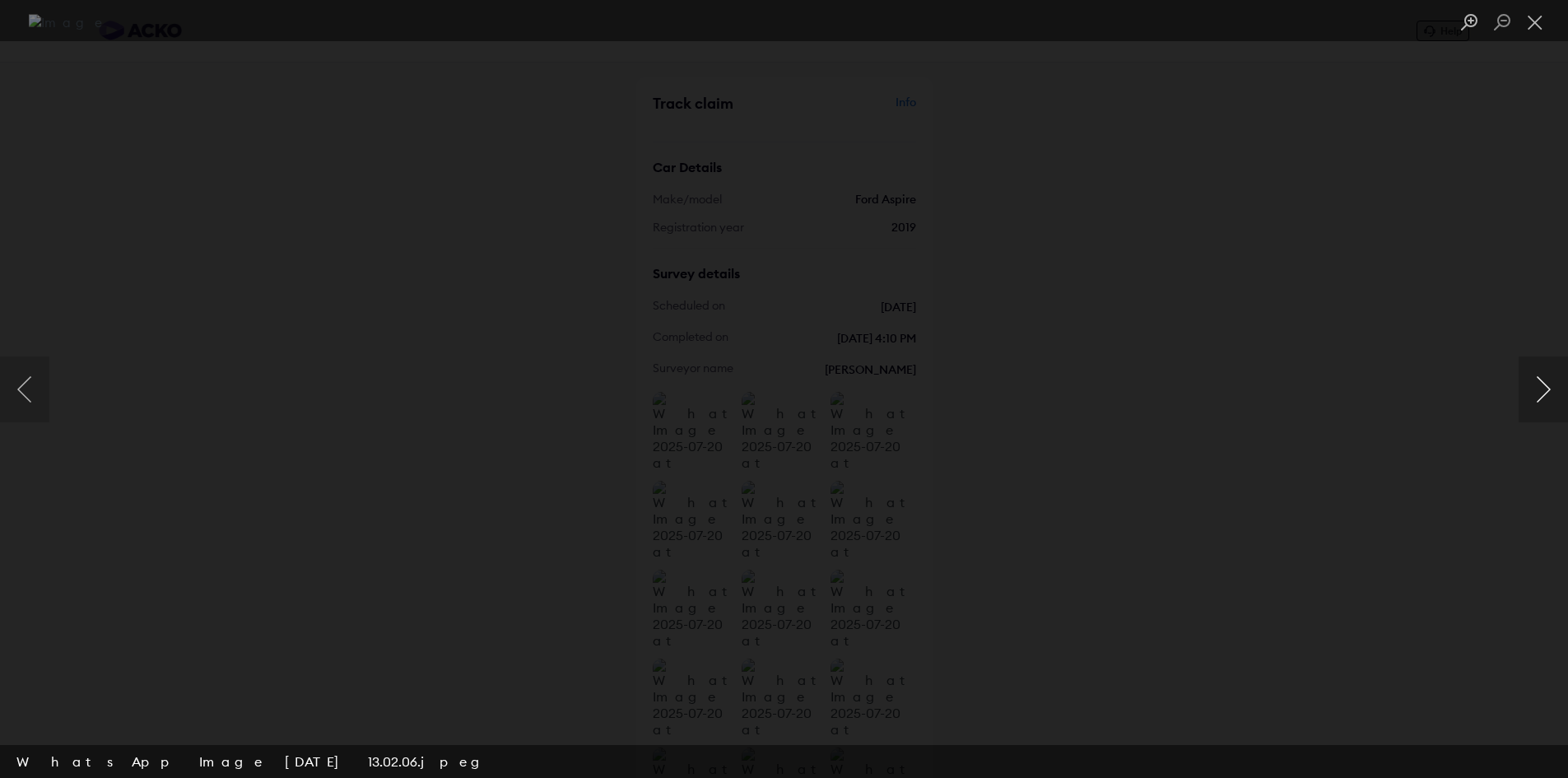
click at [1542, 383] on button "Next image" at bounding box center [1542, 389] width 49 height 66
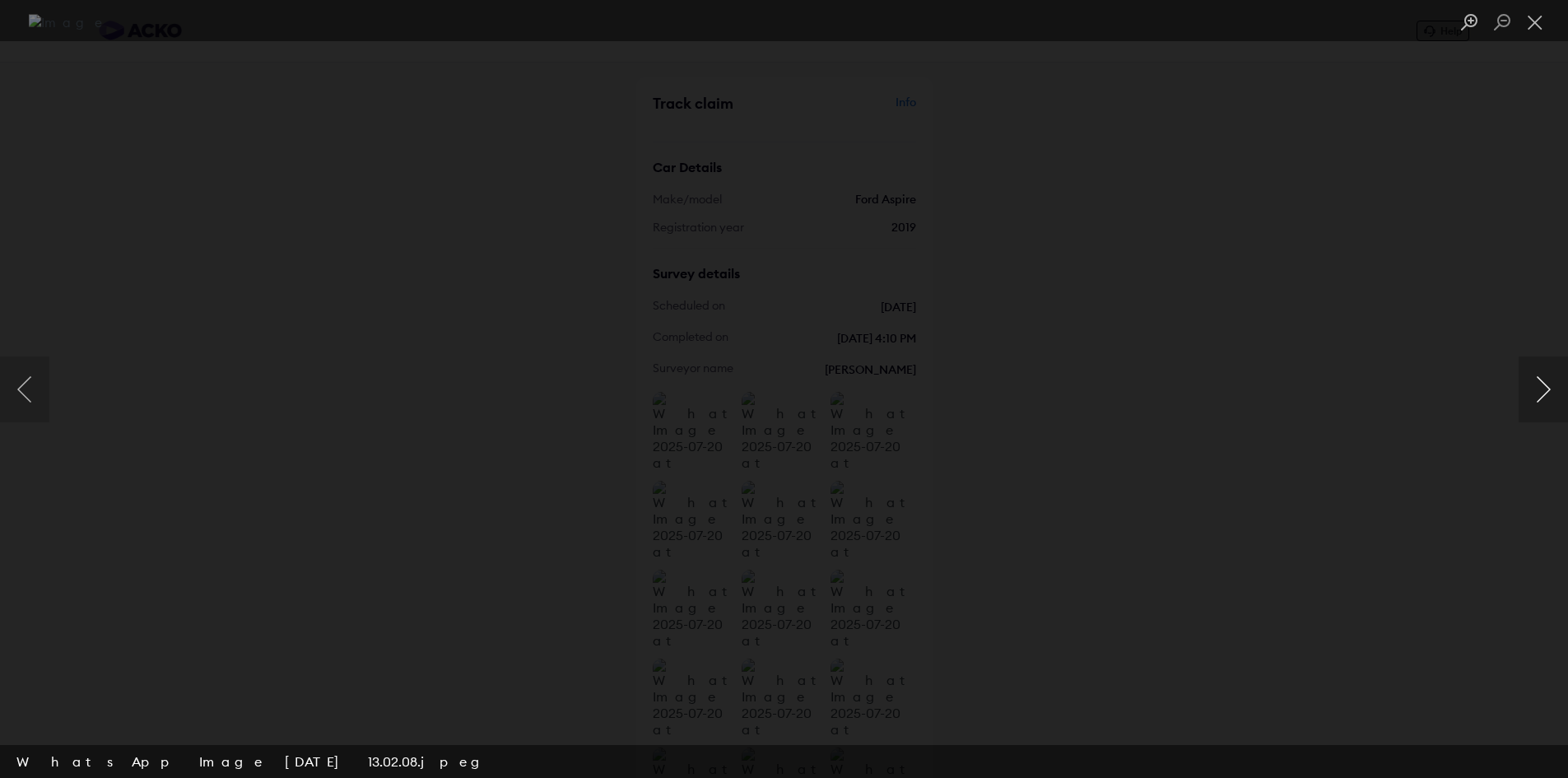
click at [1542, 383] on button "Next image" at bounding box center [1542, 389] width 49 height 66
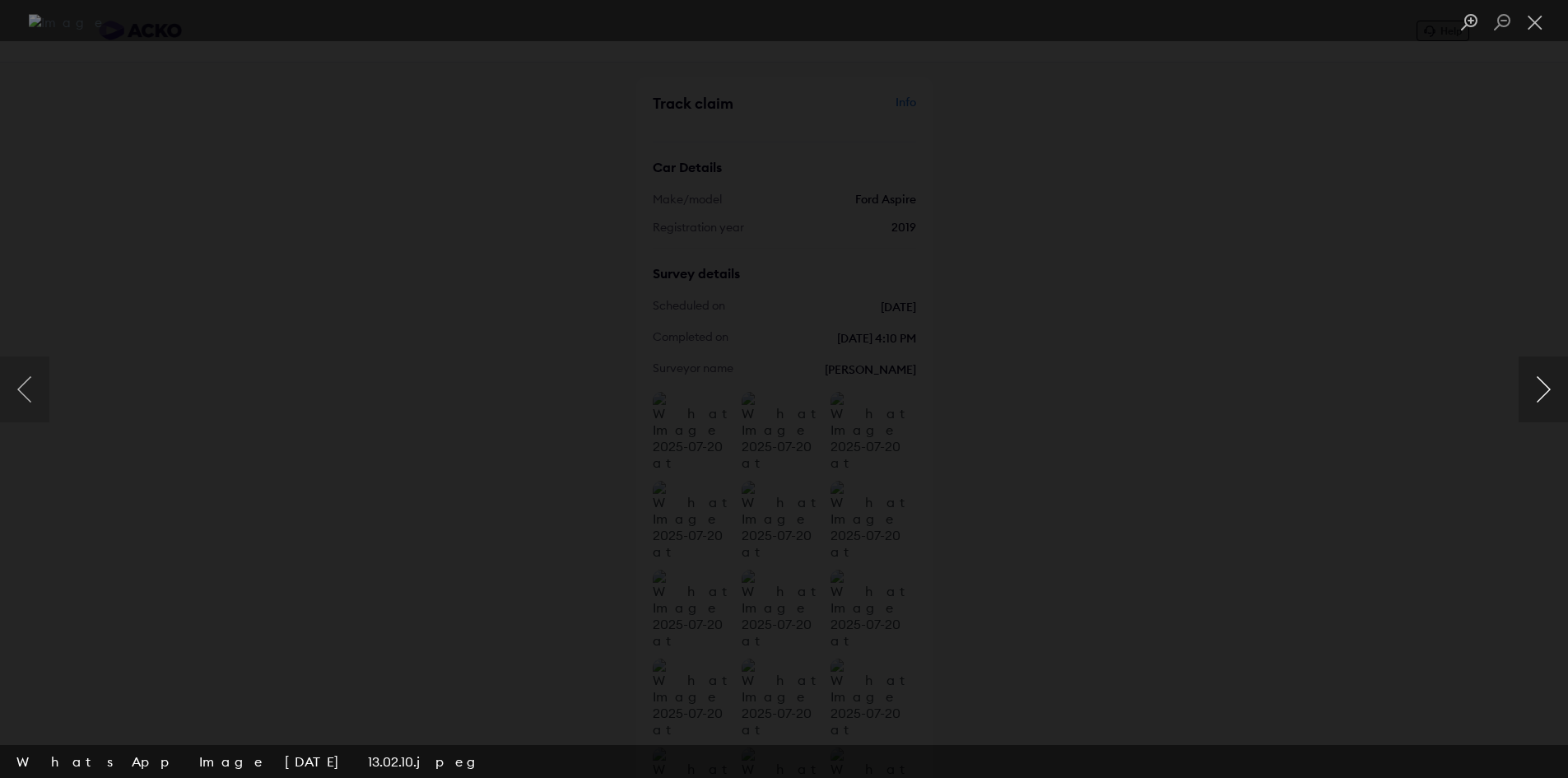
click at [1542, 383] on button "Next image" at bounding box center [1542, 389] width 49 height 66
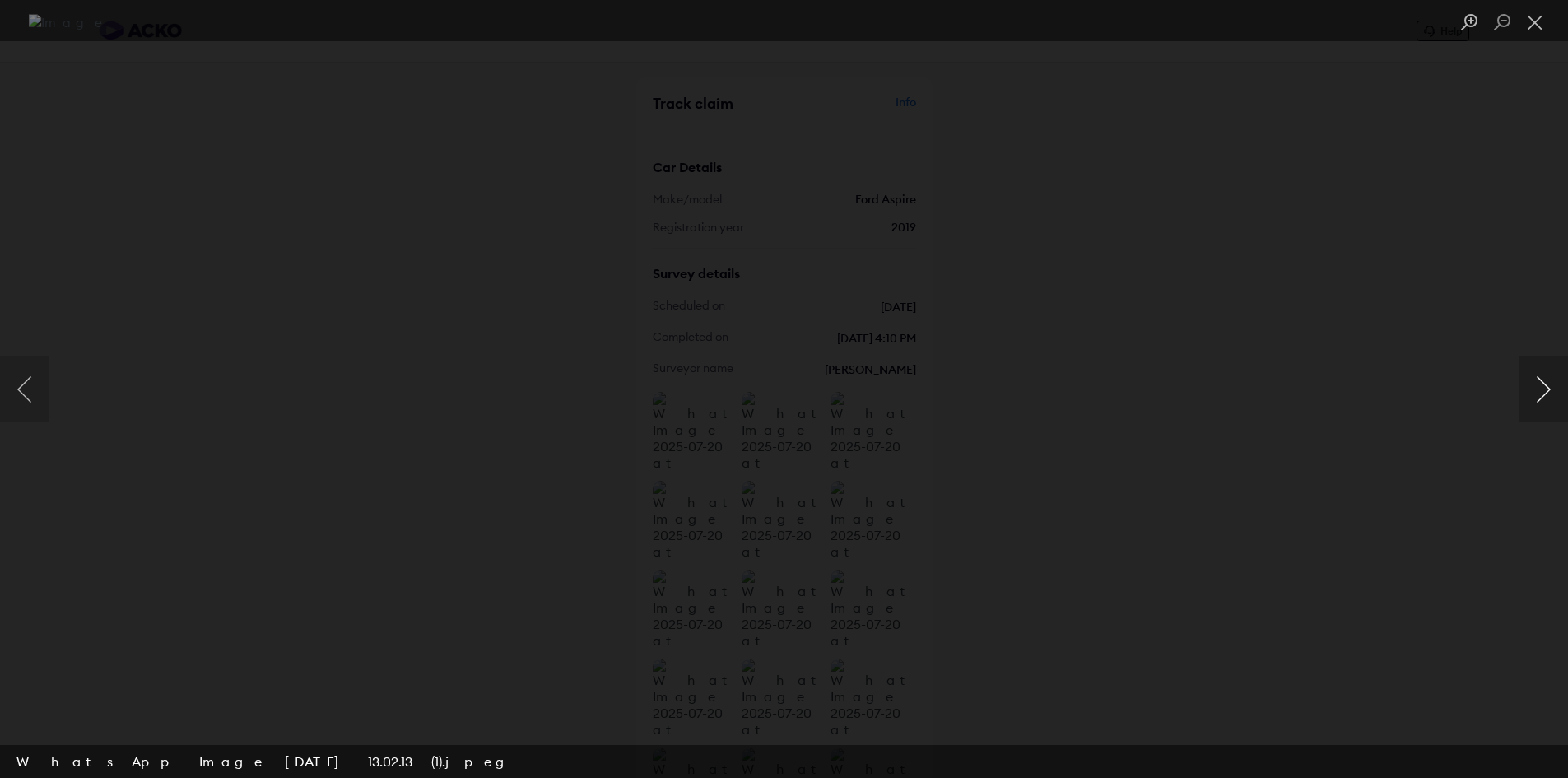
click at [1542, 383] on button "Next image" at bounding box center [1542, 389] width 49 height 66
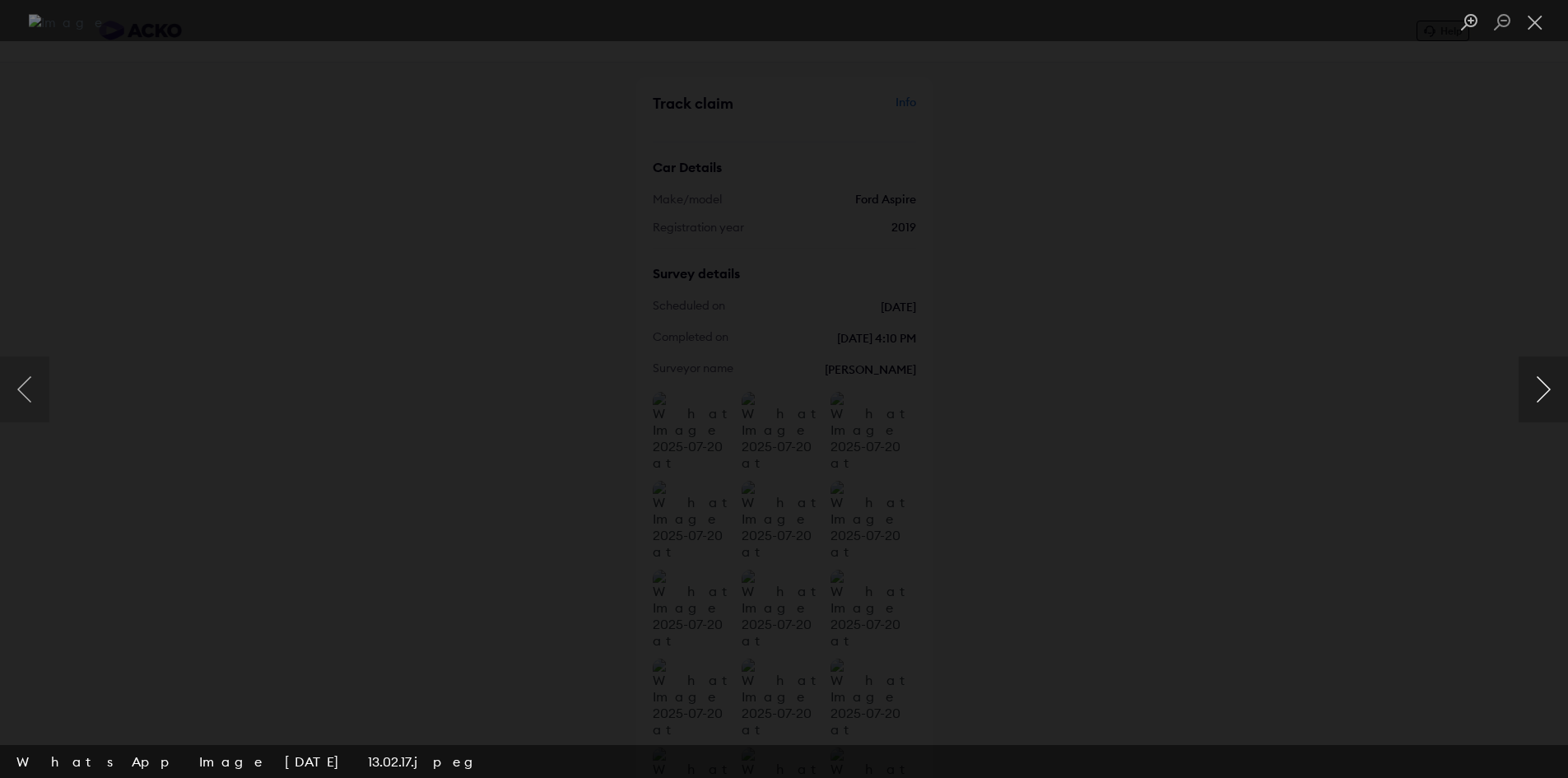
click at [1542, 383] on button "Next image" at bounding box center [1542, 389] width 49 height 66
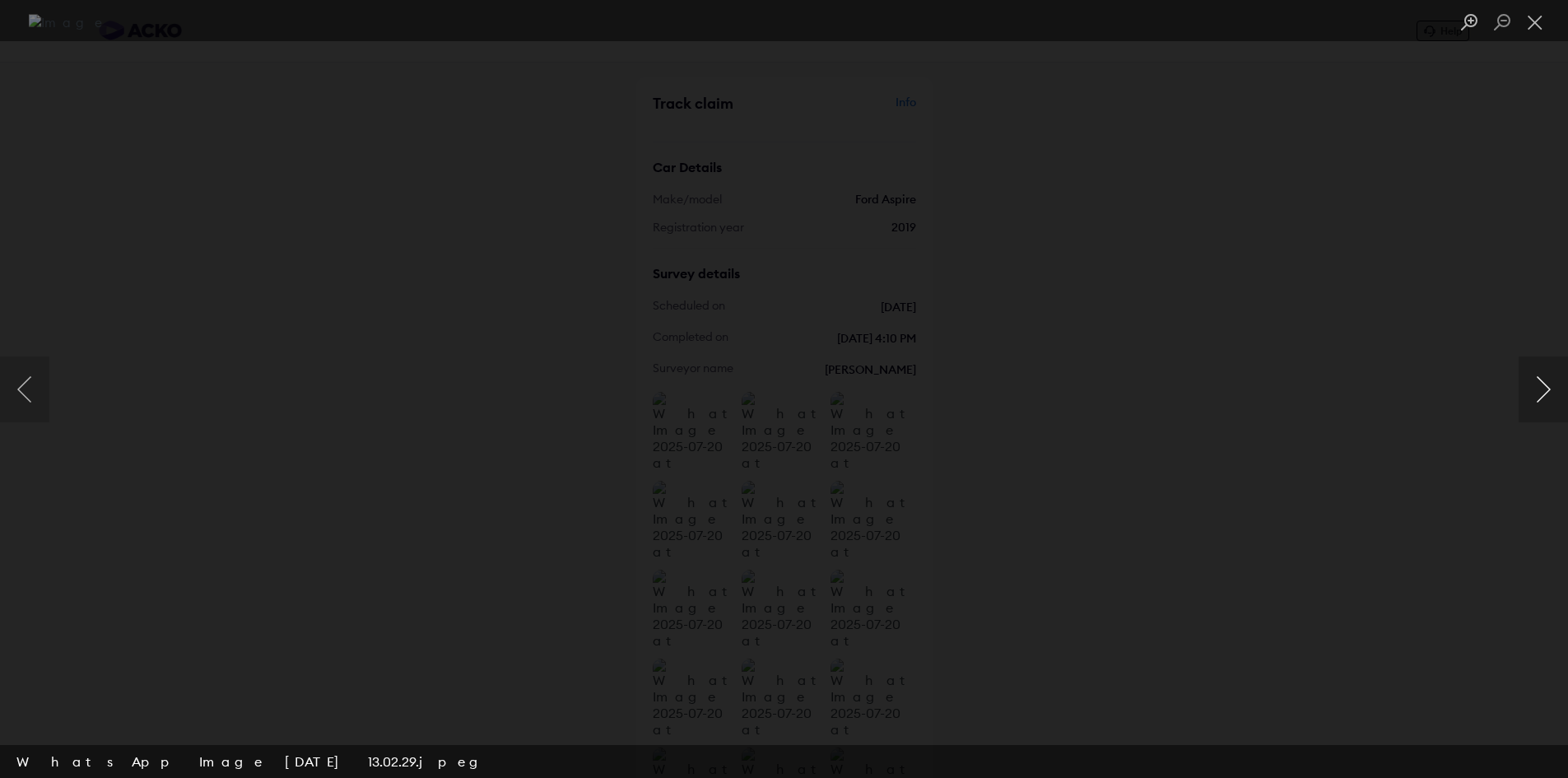
click at [1542, 383] on button "Next image" at bounding box center [1542, 389] width 49 height 66
click at [1532, 20] on button "Close lightbox" at bounding box center [1535, 22] width 33 height 29
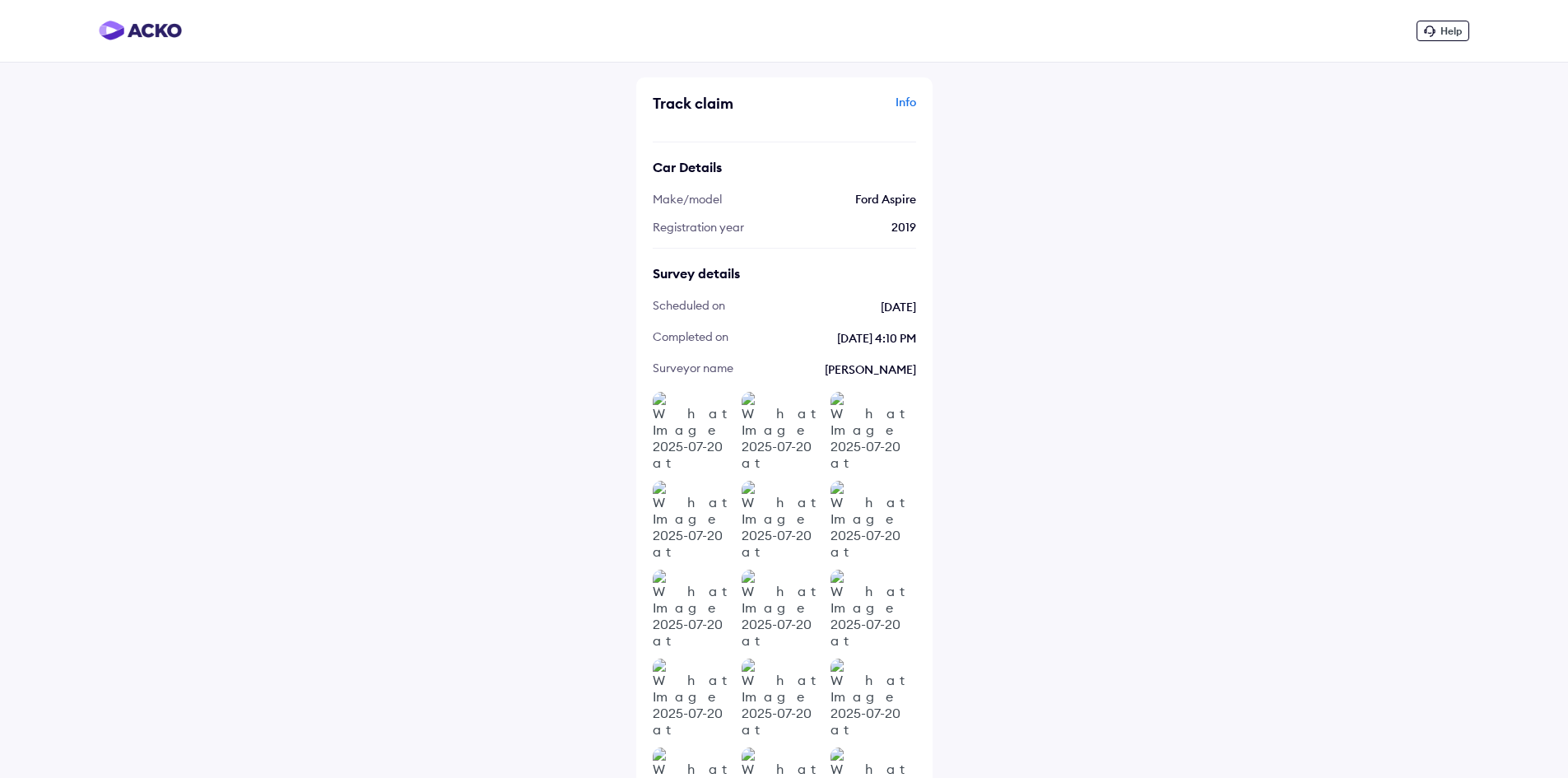
click at [893, 104] on div "Info" at bounding box center [852, 109] width 128 height 31
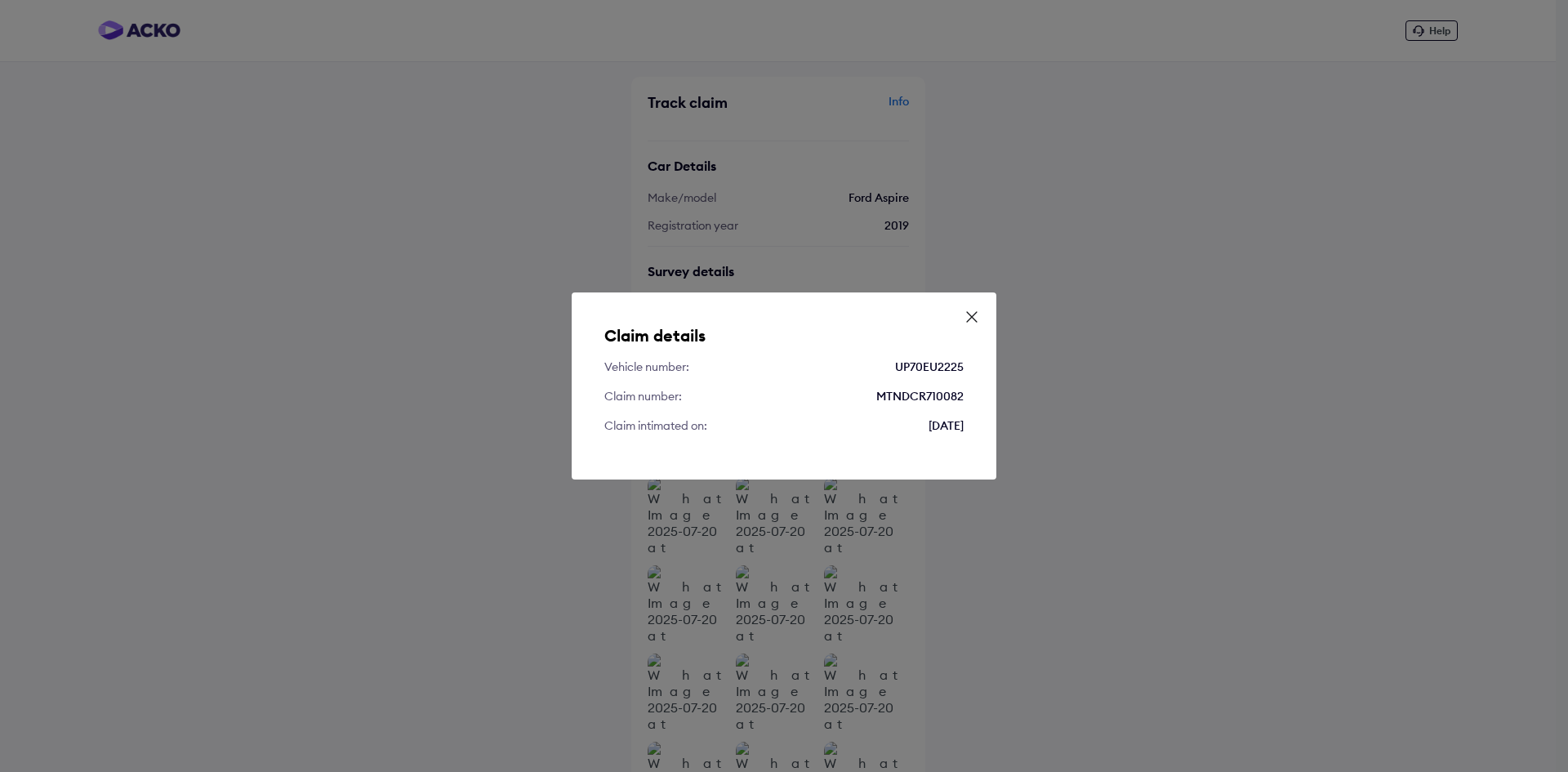
click at [975, 324] on icon at bounding box center [972, 317] width 17 height 17
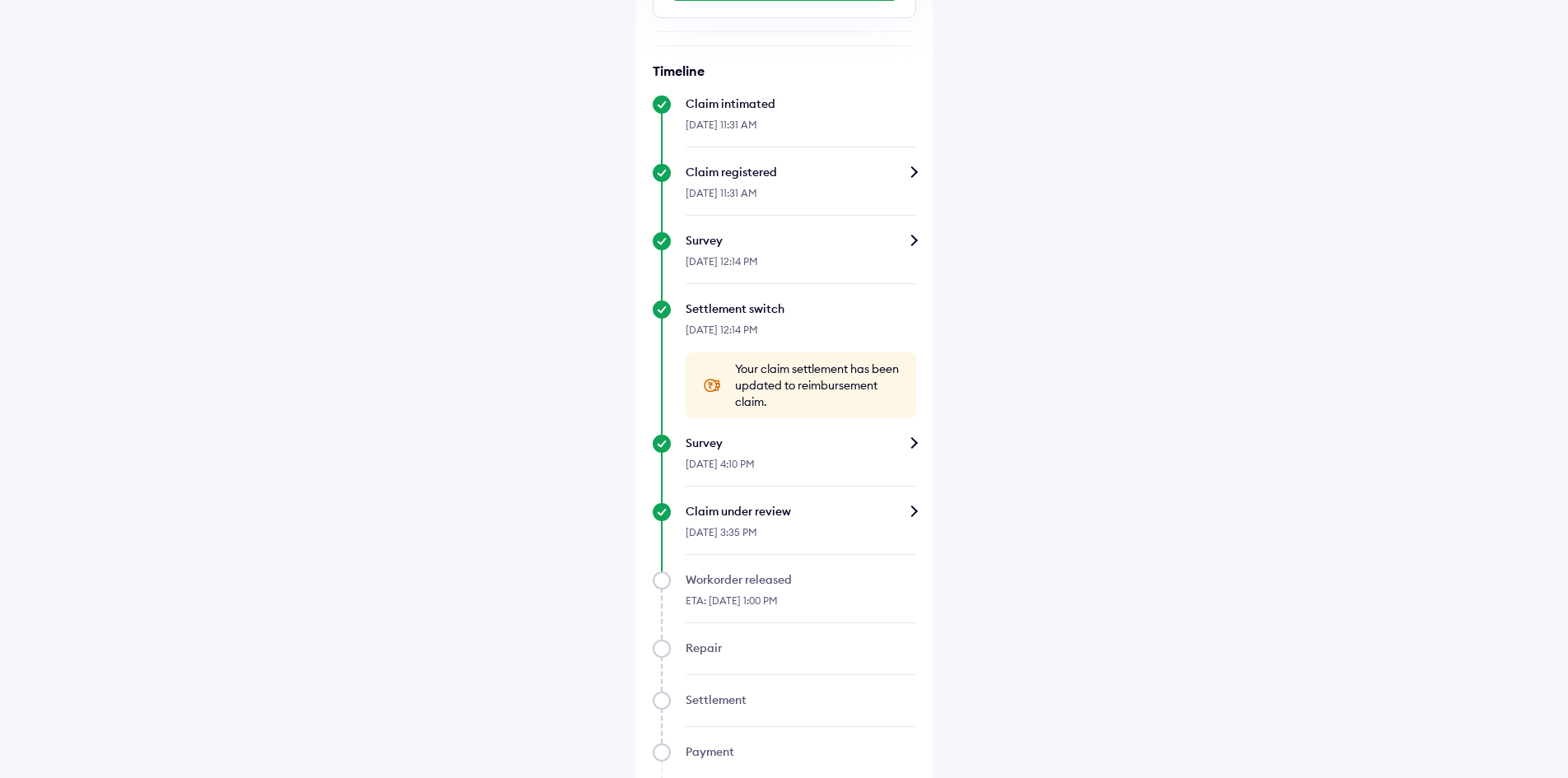
scroll to position [568, 0]
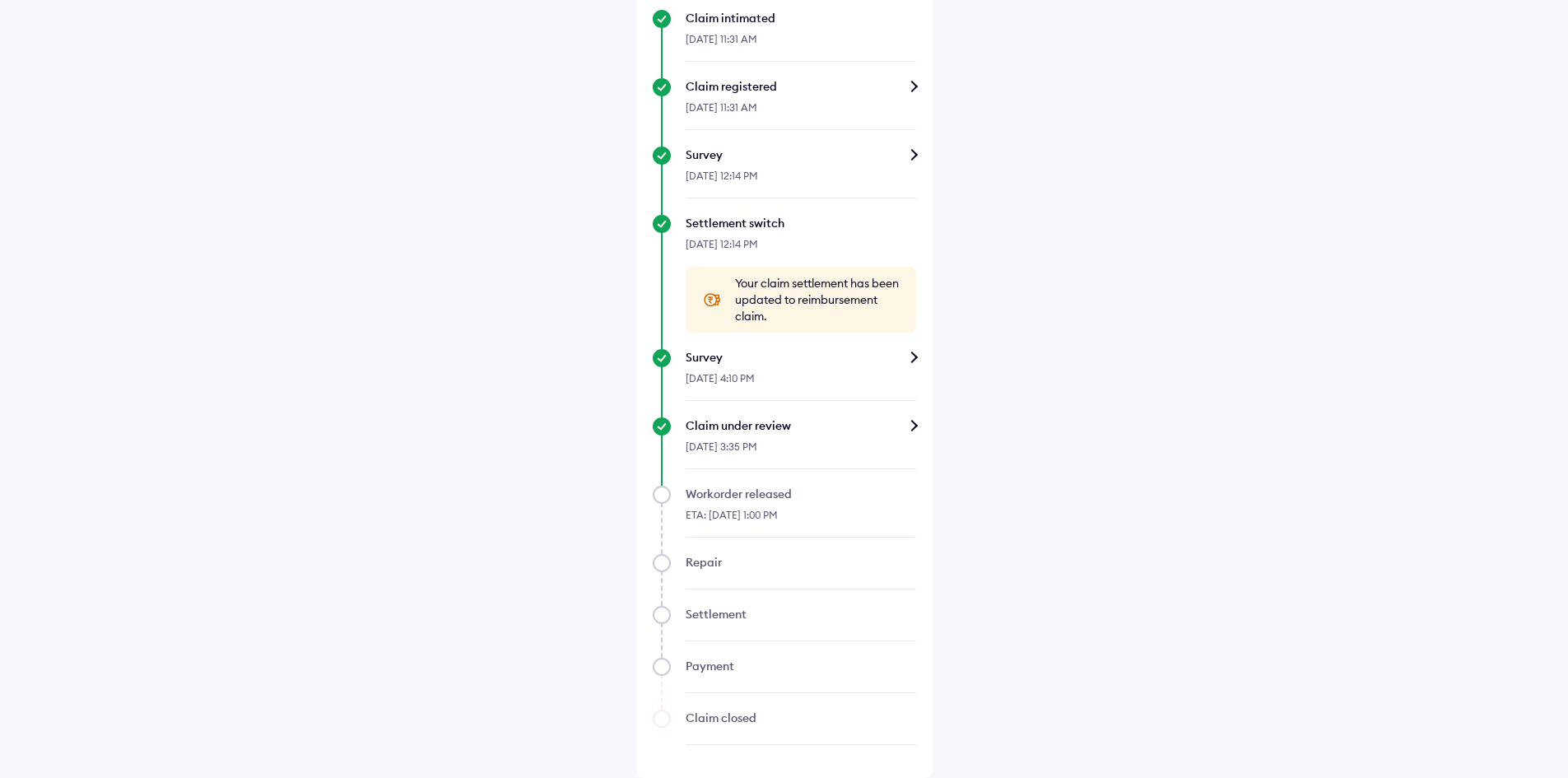
click at [792, 512] on div "ETA: [DATE] 1:00 PM" at bounding box center [800, 520] width 230 height 35
drag, startPoint x: 811, startPoint y: 512, endPoint x: 680, endPoint y: 513, distance: 131.0
click at [680, 513] on div "Workorder released ETA: [DATE] 1:00 PM" at bounding box center [784, 512] width 263 height 52
click at [905, 426] on div "Claim under review" at bounding box center [800, 426] width 230 height 17
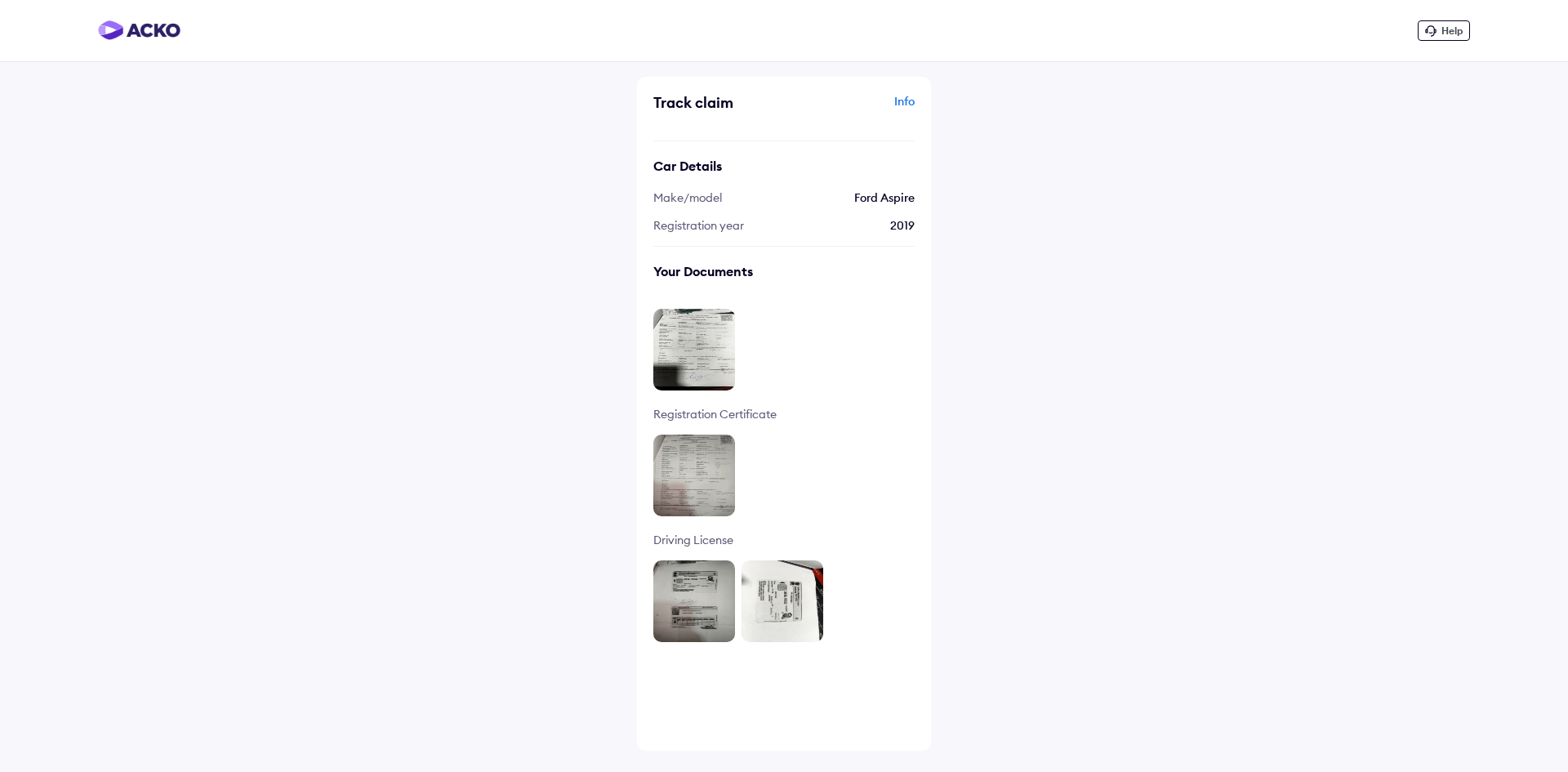
click at [706, 368] on img at bounding box center [694, 349] width 82 height 82
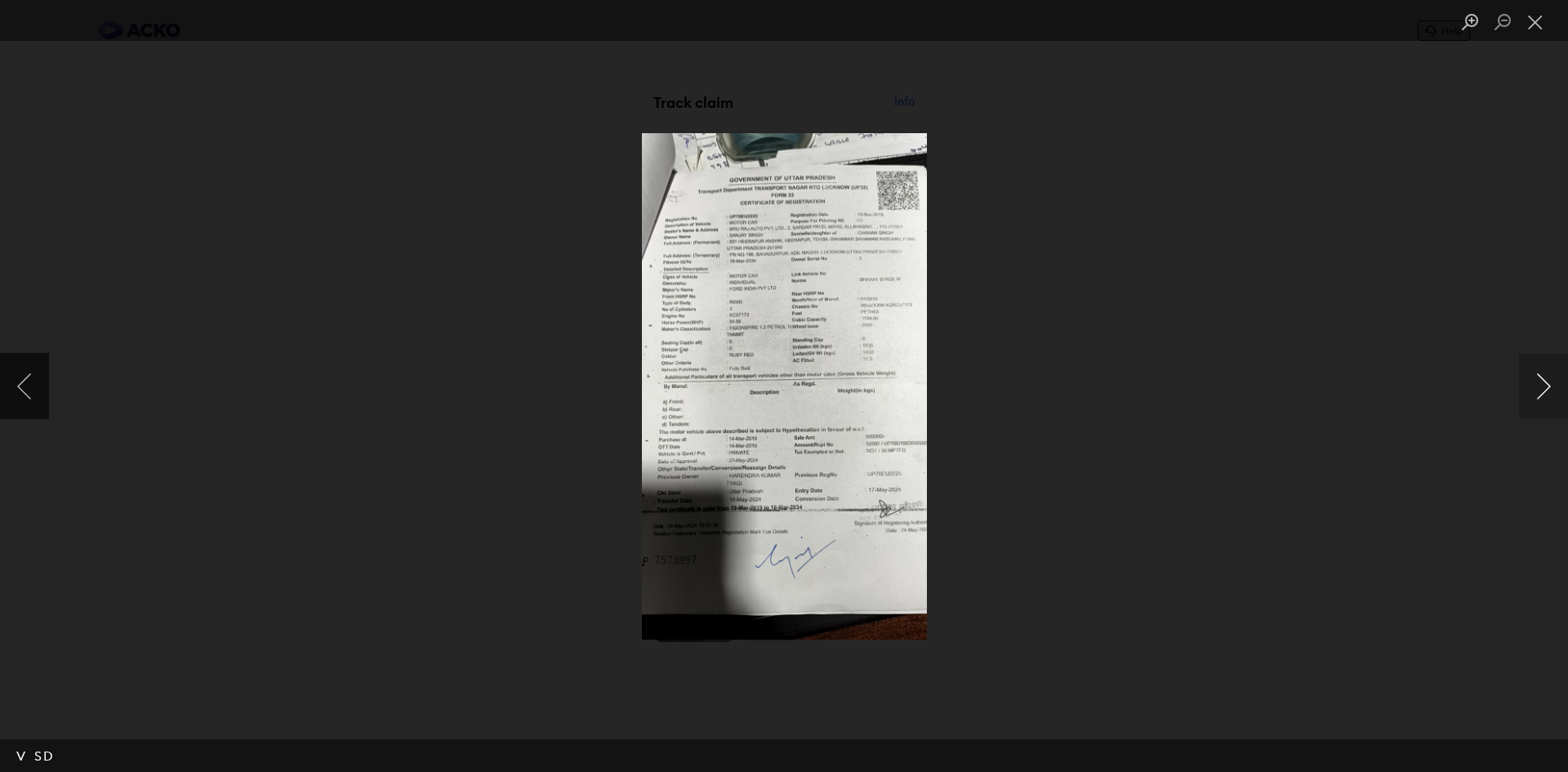
click at [1535, 394] on button "Next image" at bounding box center [1543, 386] width 49 height 65
click at [1535, 393] on button "Next image" at bounding box center [1543, 386] width 49 height 65
click at [1532, 12] on button "Close lightbox" at bounding box center [1536, 22] width 33 height 28
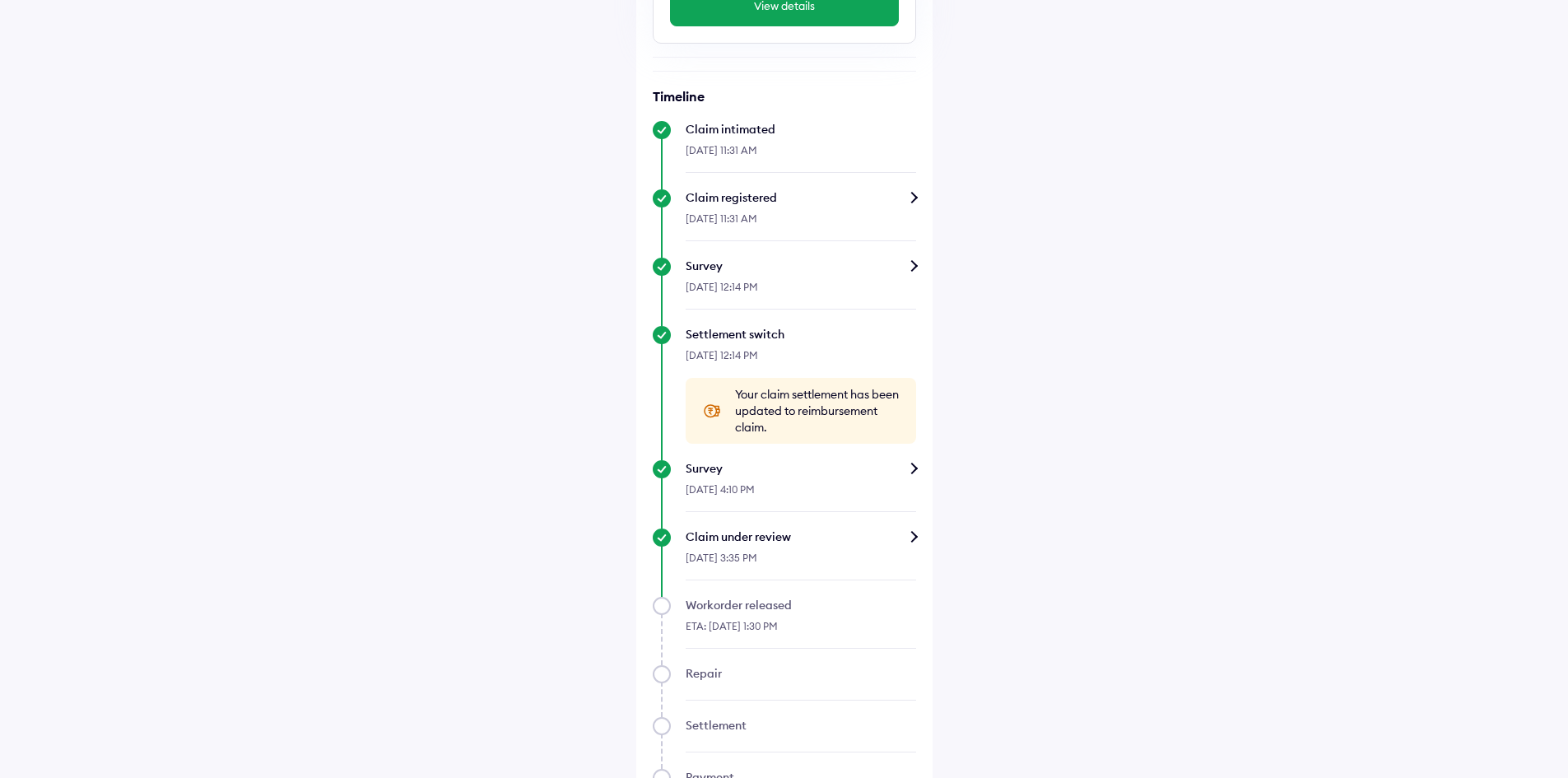
scroll to position [568, 0]
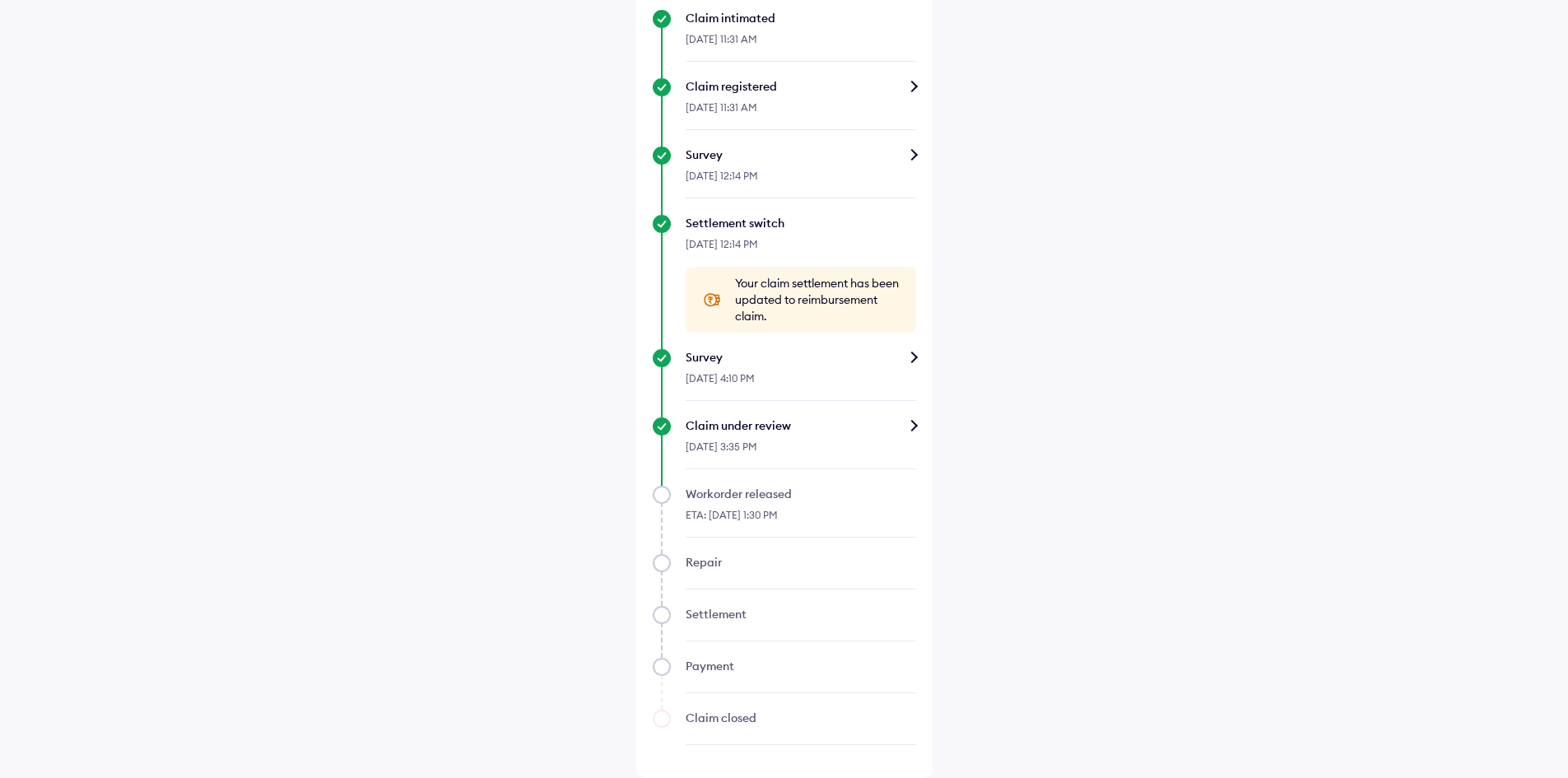
click at [784, 428] on div "Claim under review" at bounding box center [800, 426] width 230 height 17
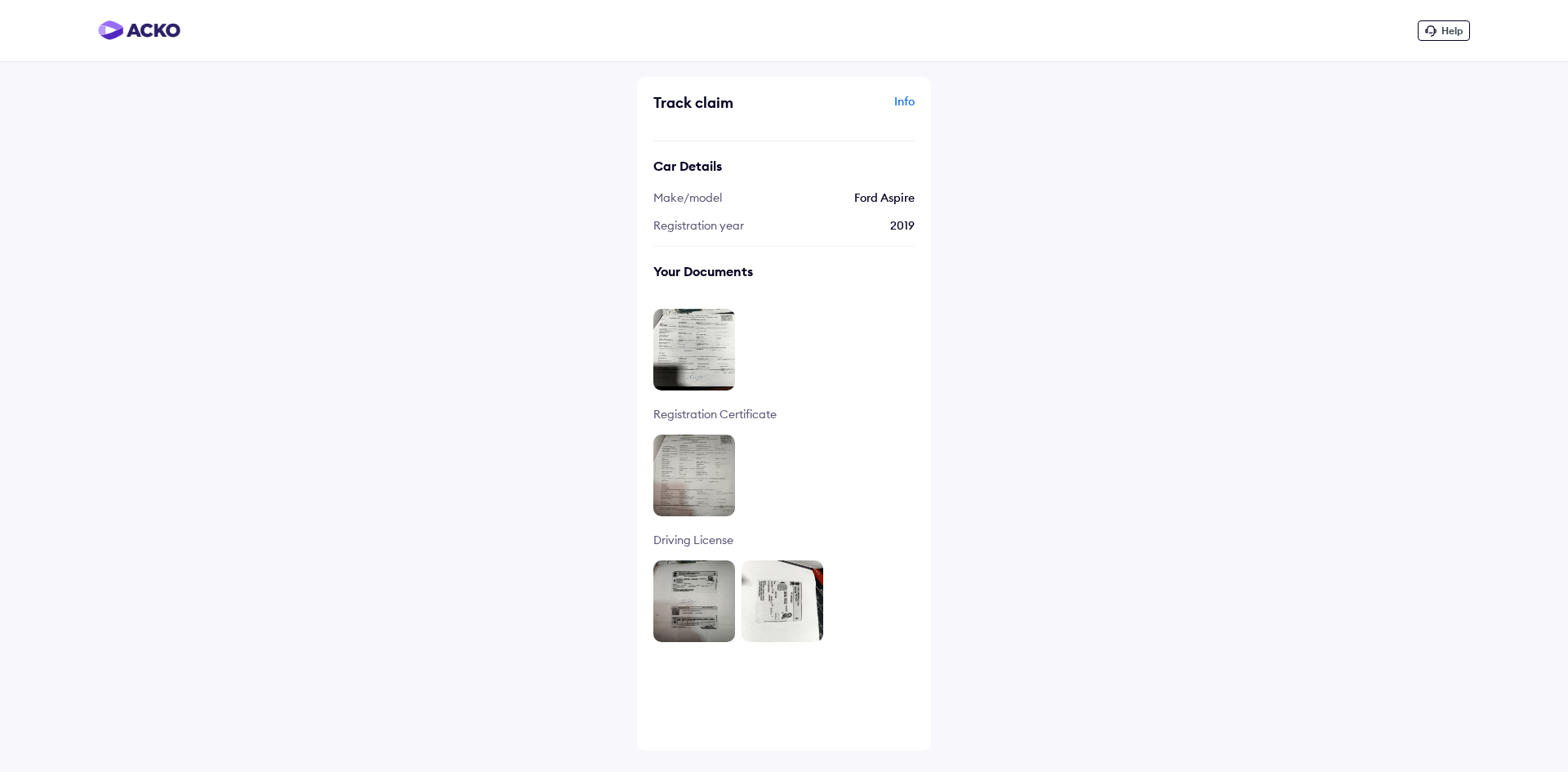
click at [898, 100] on div "Info" at bounding box center [851, 108] width 127 height 31
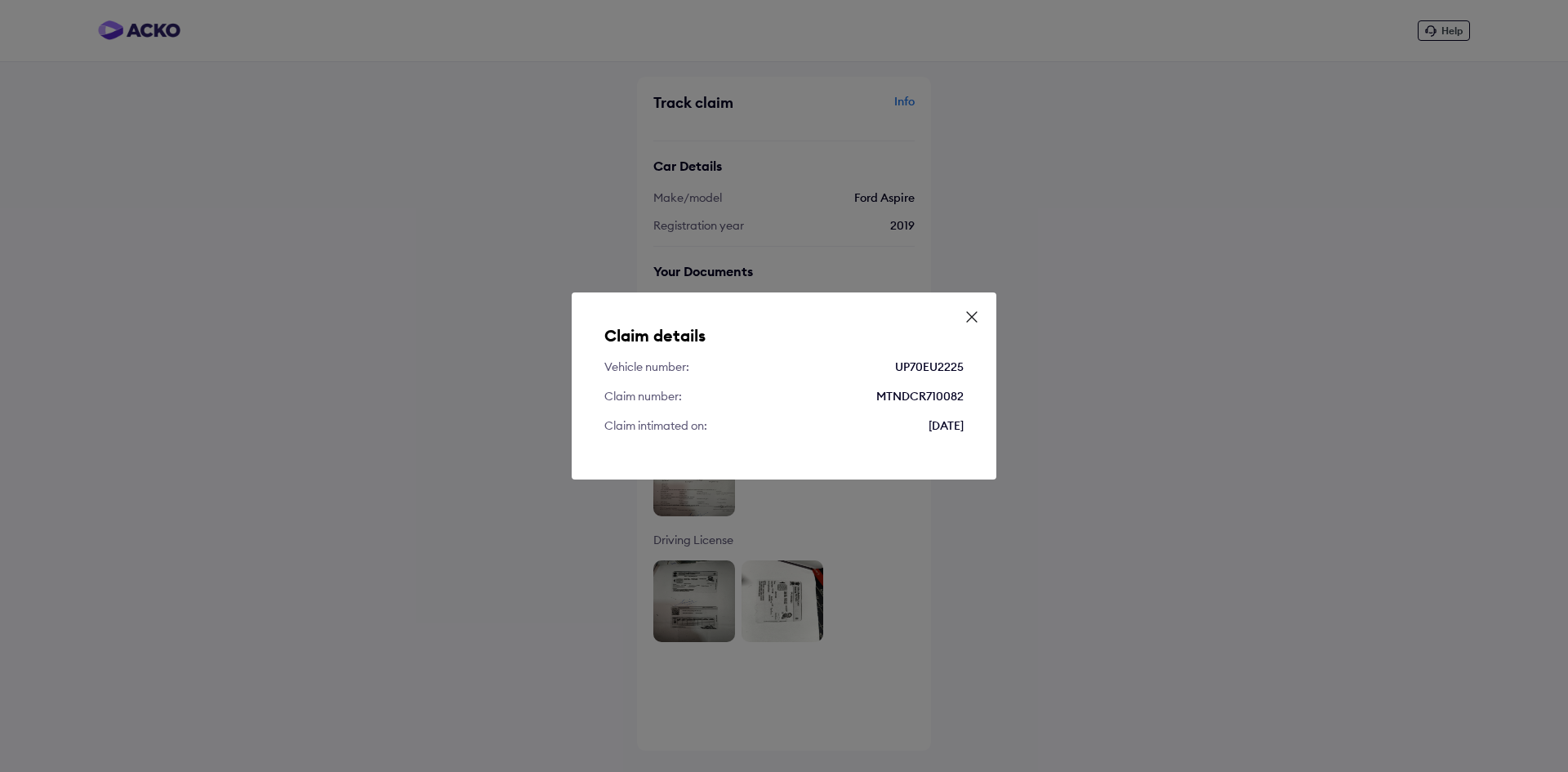
click at [971, 320] on icon at bounding box center [972, 317] width 17 height 17
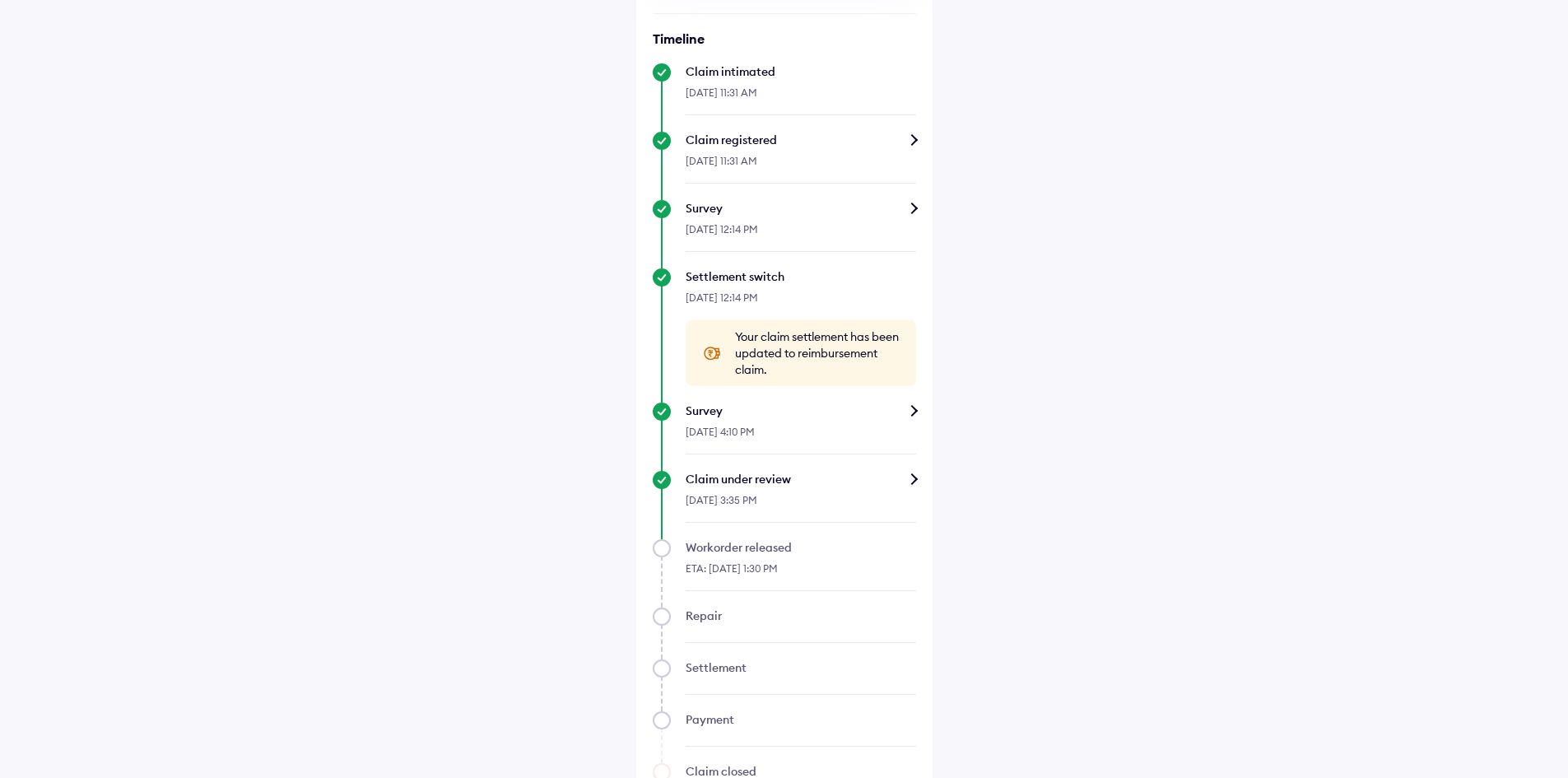
scroll to position [568, 0]
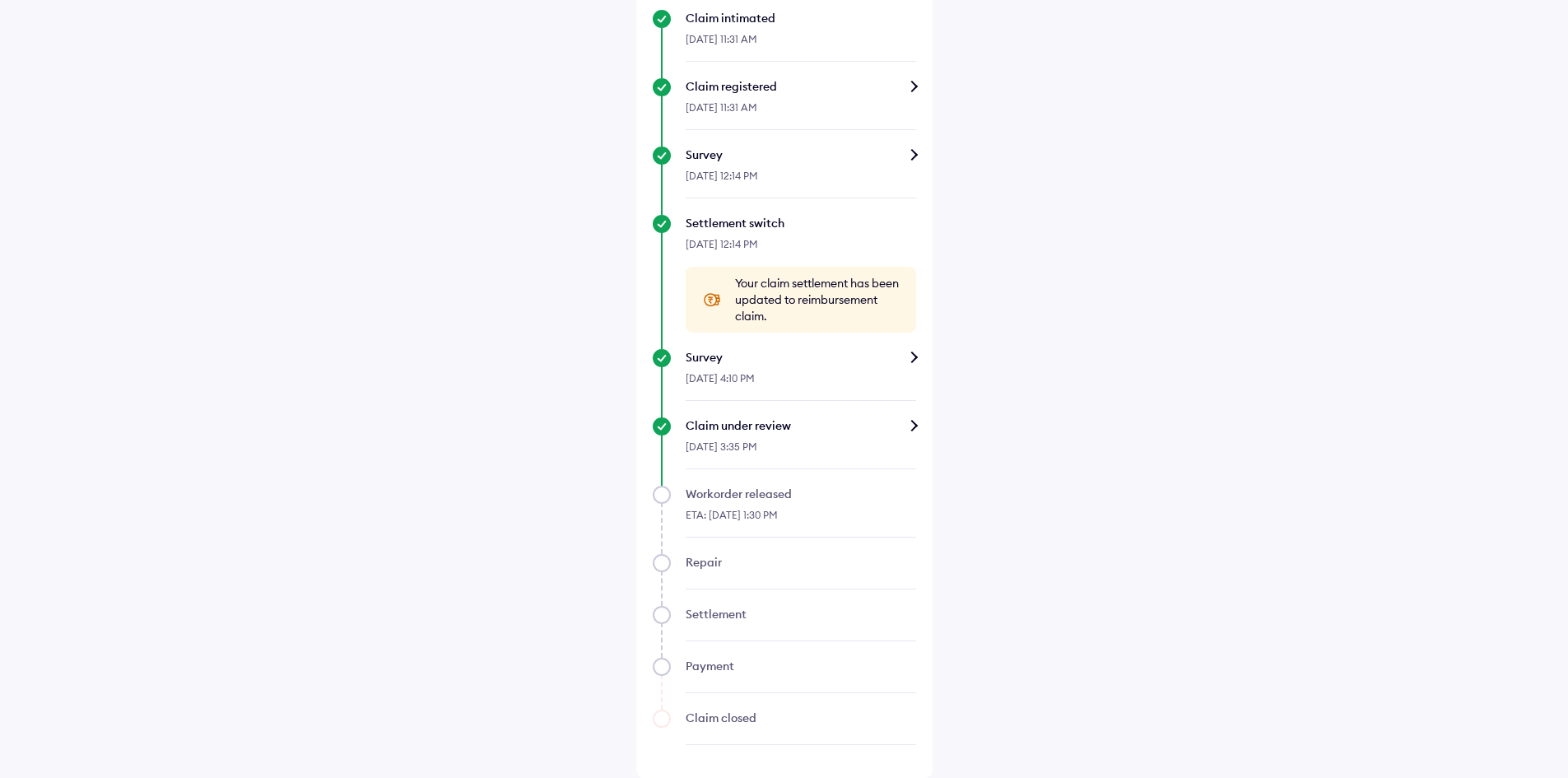
click at [754, 430] on div "Claim under review" at bounding box center [800, 426] width 230 height 17
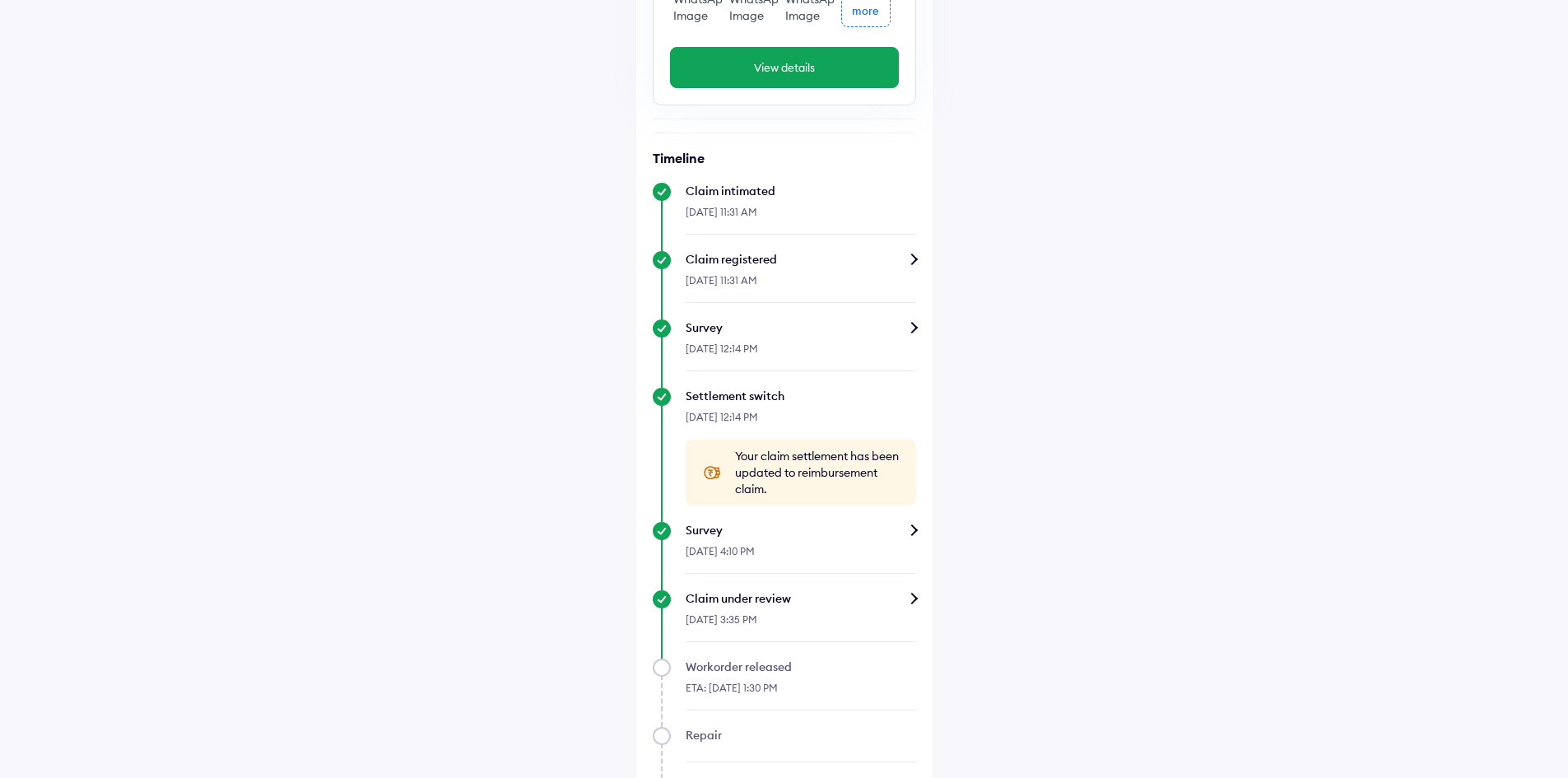
scroll to position [568, 0]
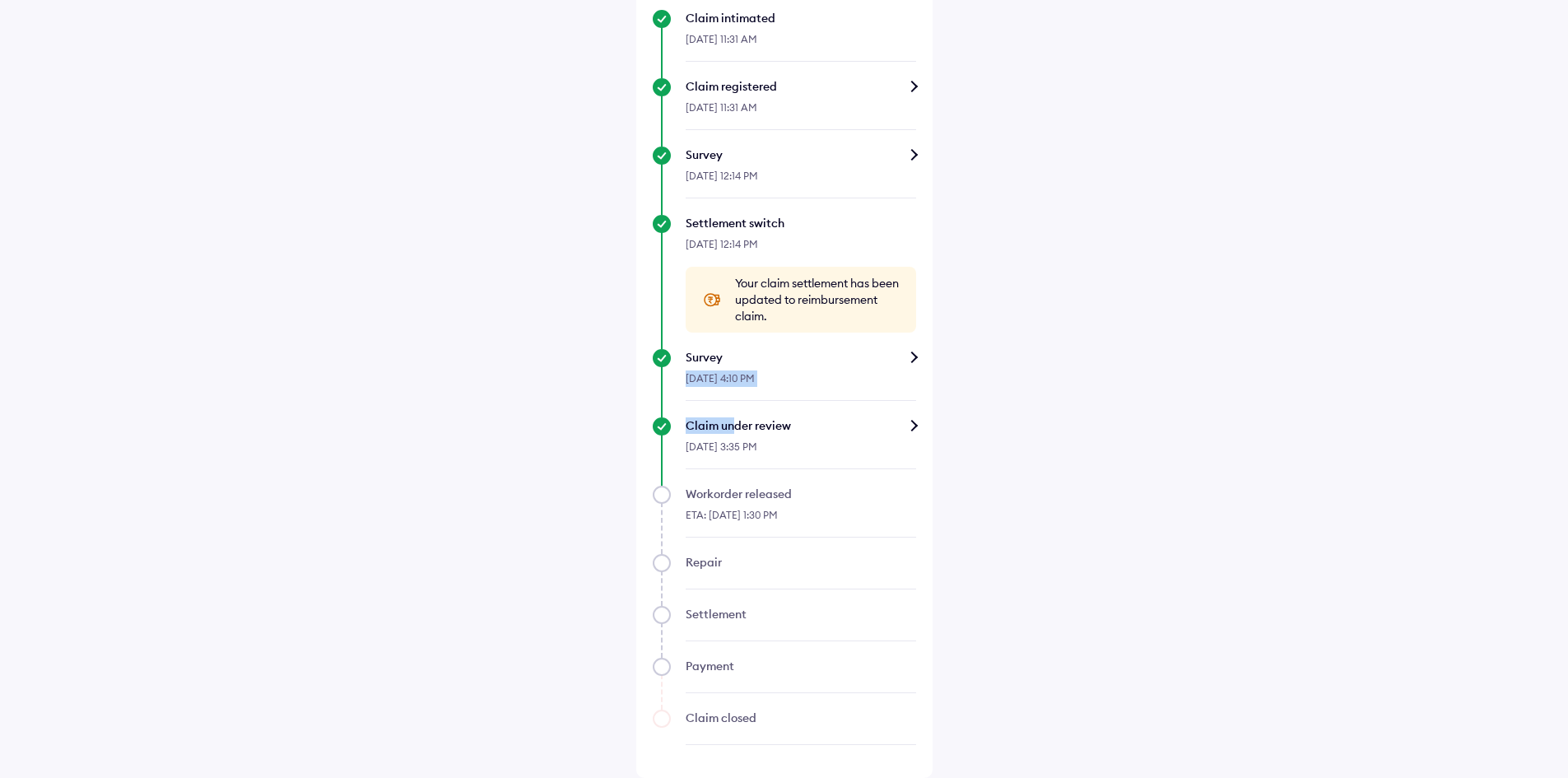
drag, startPoint x: 721, startPoint y: 361, endPoint x: 736, endPoint y: 431, distance: 71.6
click at [736, 431] on div "Timeline Claim intimated [DATE] 11:31 AM Claim registered [DATE] 11:31 AM Surve…" at bounding box center [784, 361] width 263 height 769
click at [1004, 444] on div "Help Claim status Info Survey completed Based on the survey report, we will sha…" at bounding box center [784, 105] width 1568 height 1346
click at [744, 432] on div "Claim under review" at bounding box center [800, 426] width 230 height 17
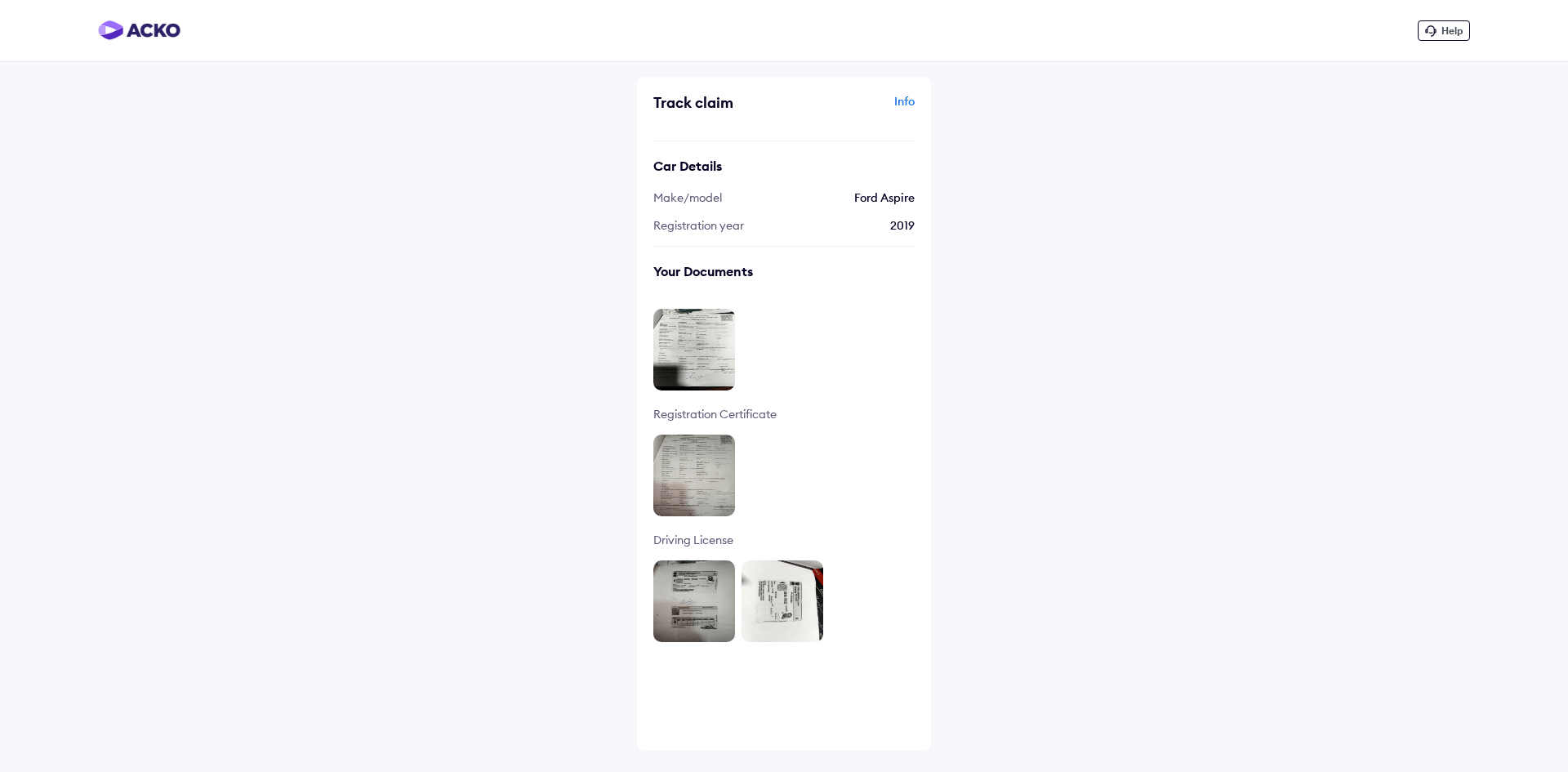
click at [900, 97] on div "Info" at bounding box center [851, 108] width 127 height 31
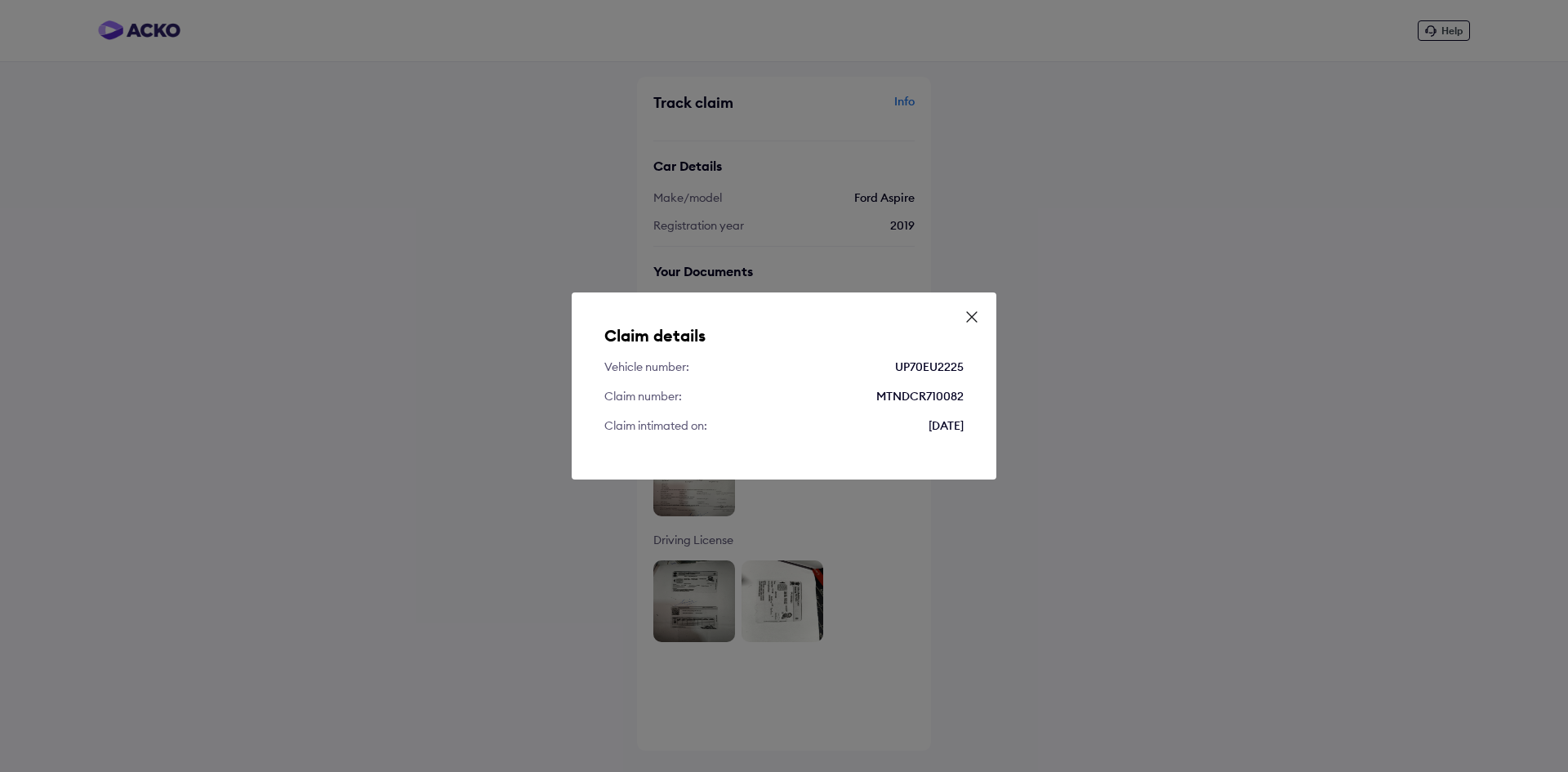
click at [973, 310] on icon at bounding box center [972, 317] width 17 height 17
